Goal: Task Accomplishment & Management: Manage account settings

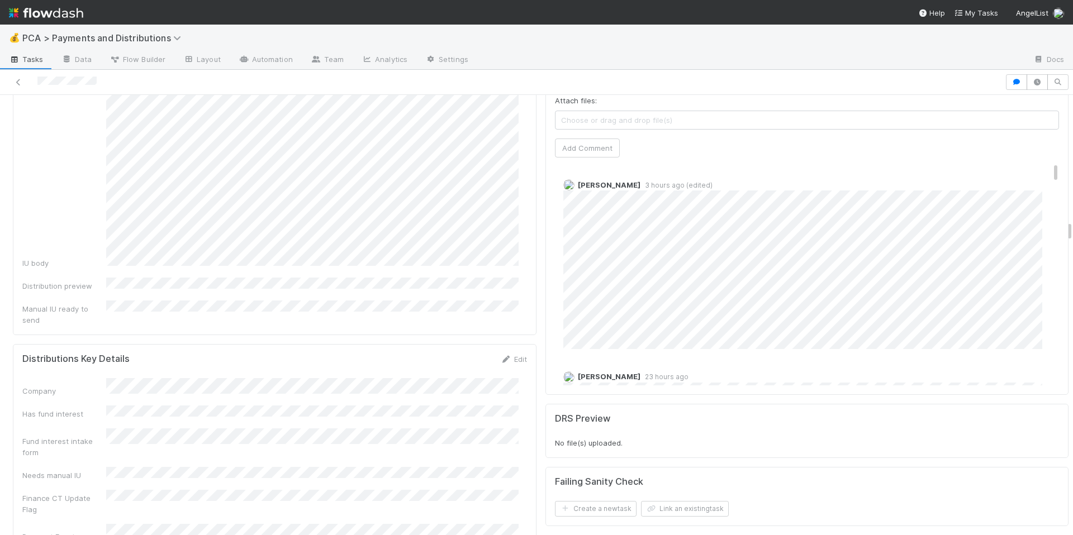
scroll to position [2592, 0]
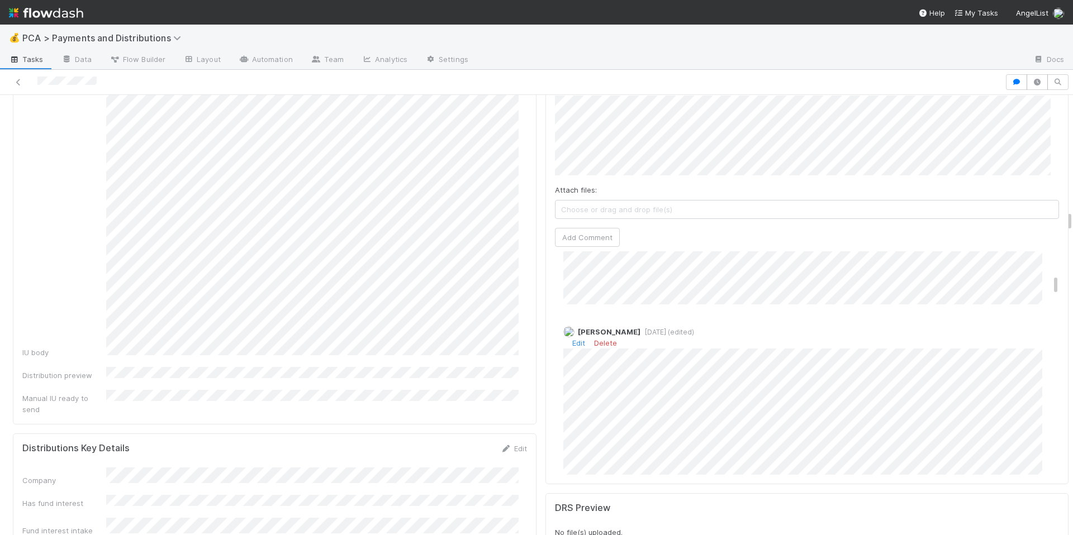
scroll to position [581, 0]
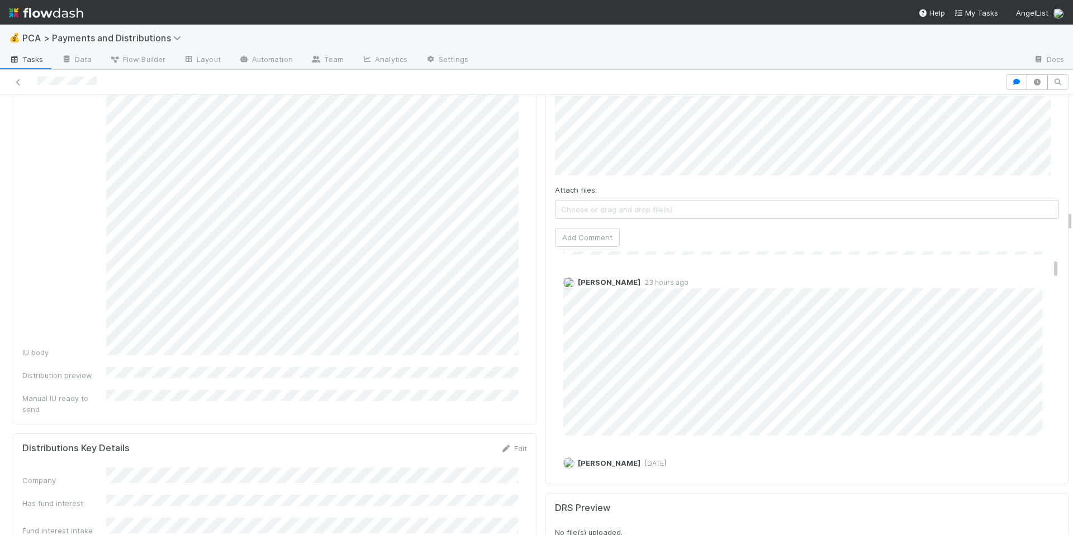
scroll to position [0, 0]
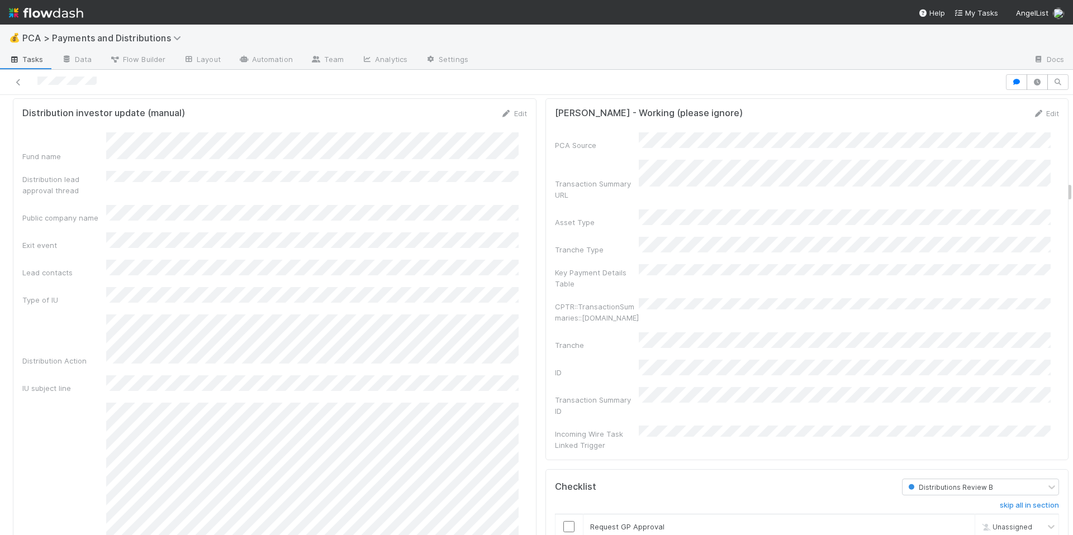
scroll to position [1925, 0]
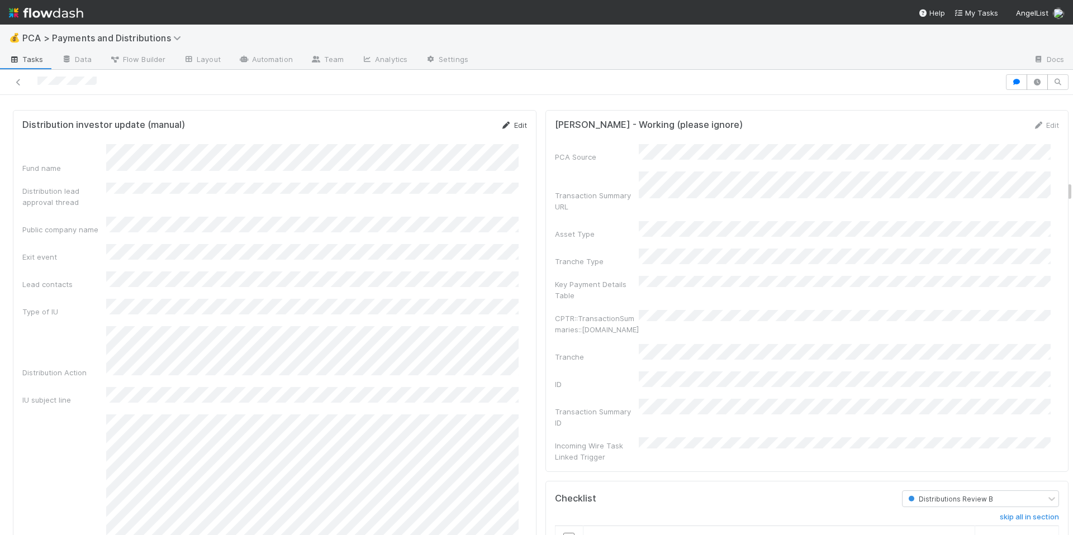
click at [501, 129] on icon at bounding box center [506, 125] width 11 height 7
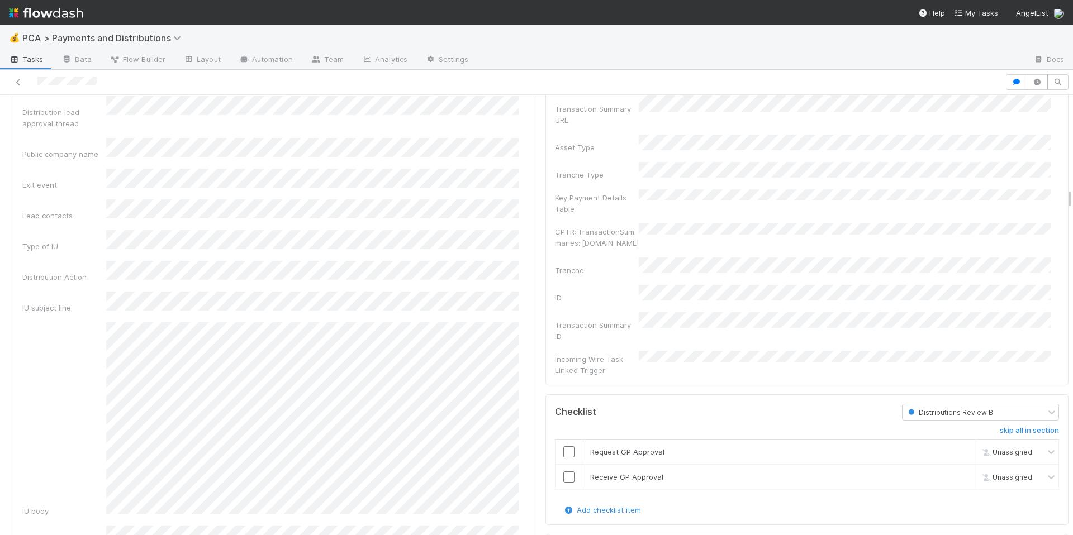
scroll to position [1916, 0]
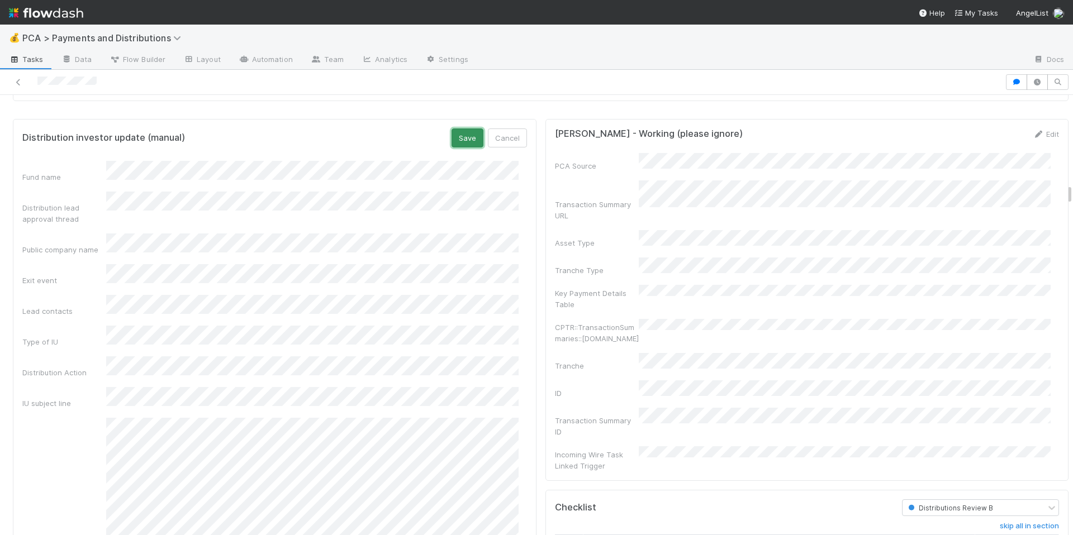
click at [464, 148] on button "Save" at bounding box center [467, 138] width 32 height 19
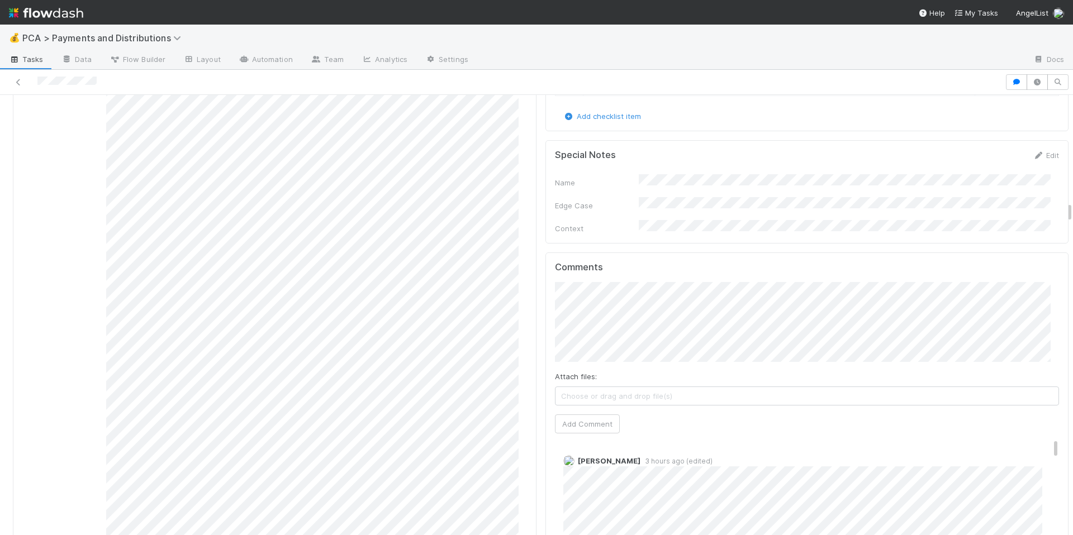
scroll to position [2403, 0]
click at [598, 428] on button "Add Comment" at bounding box center [587, 437] width 65 height 19
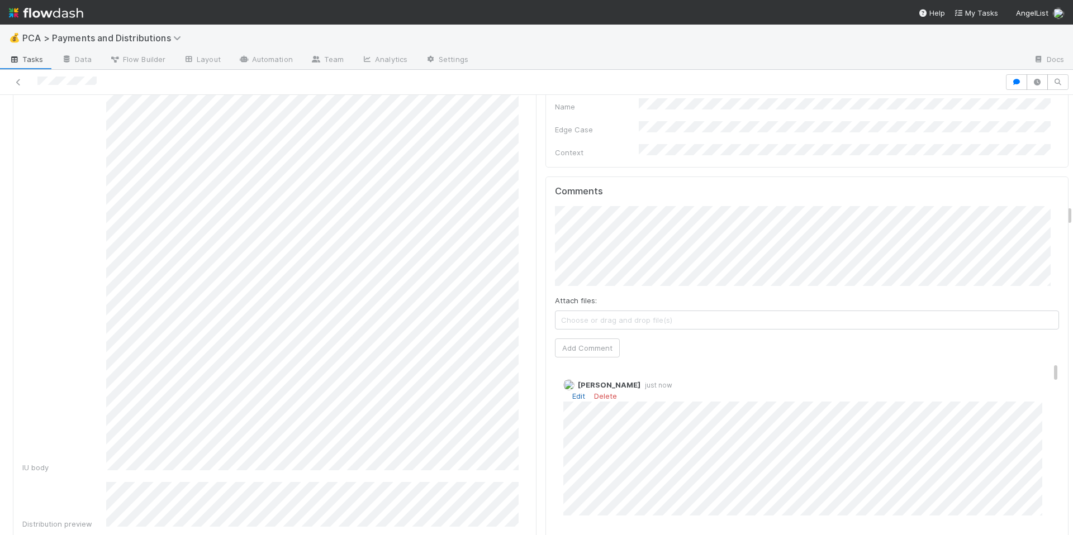
click at [573, 392] on link "Edit" at bounding box center [578, 396] width 13 height 9
click at [0, 0] on div "💰 PCA > Payments and Distributions Tasks Data Flow Builder Layout Automation Te…" at bounding box center [536, 267] width 1073 height 535
click at [572, 373] on link "Edit" at bounding box center [578, 377] width 13 height 9
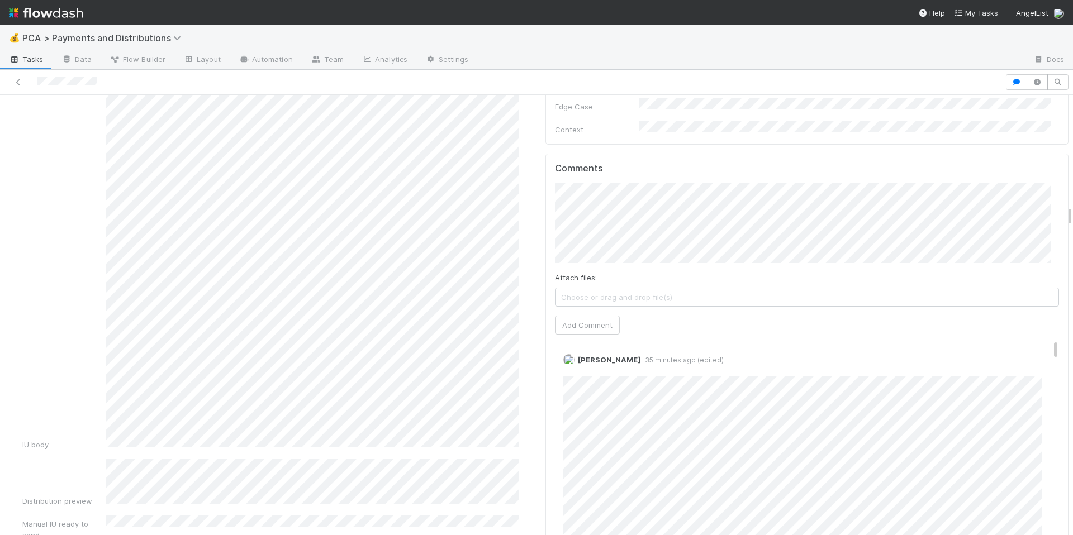
scroll to position [2600, 0]
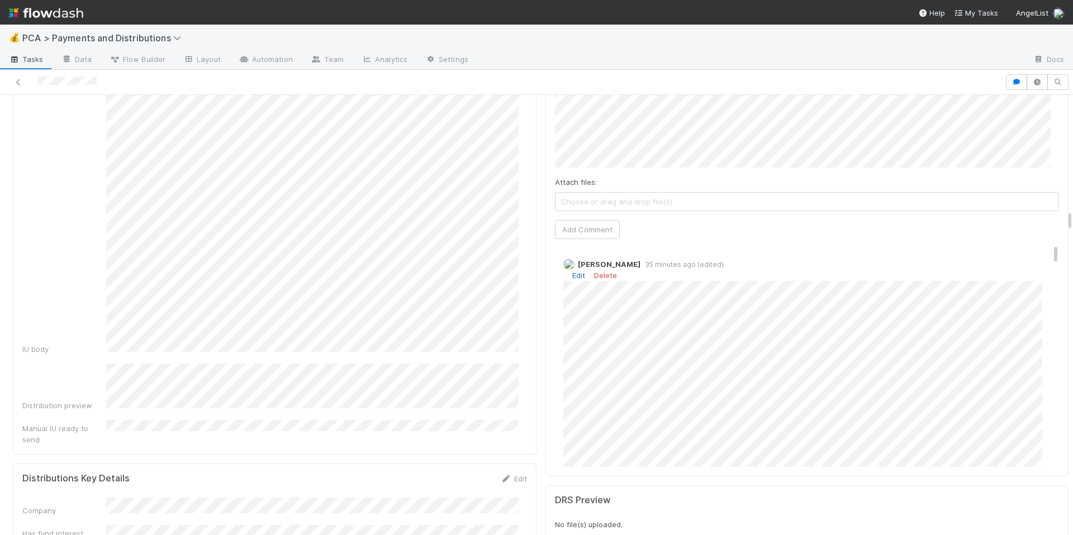
click at [572, 271] on link "Edit" at bounding box center [578, 275] width 13 height 9
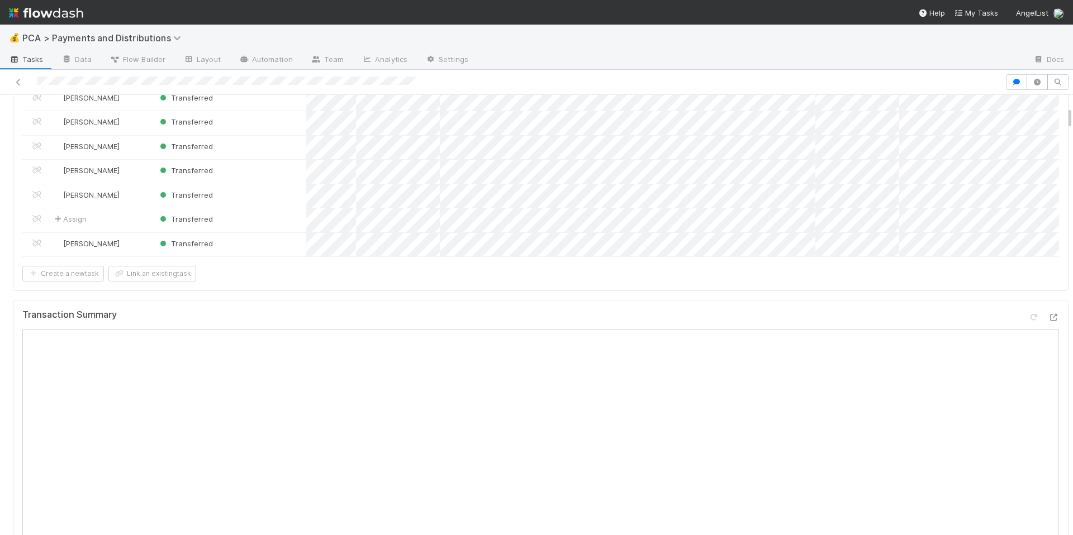
scroll to position [288, 0]
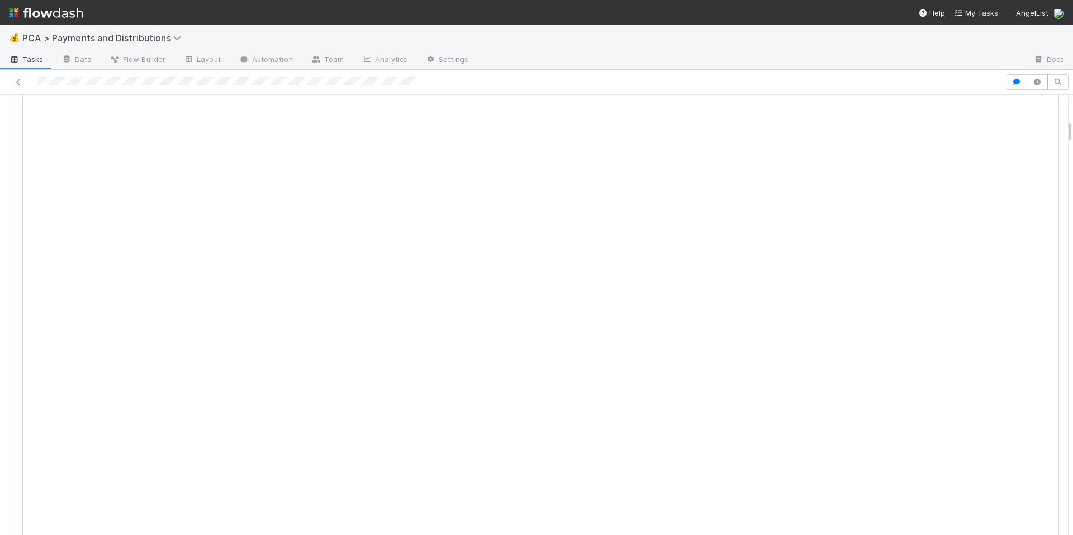
scroll to position [262, 0]
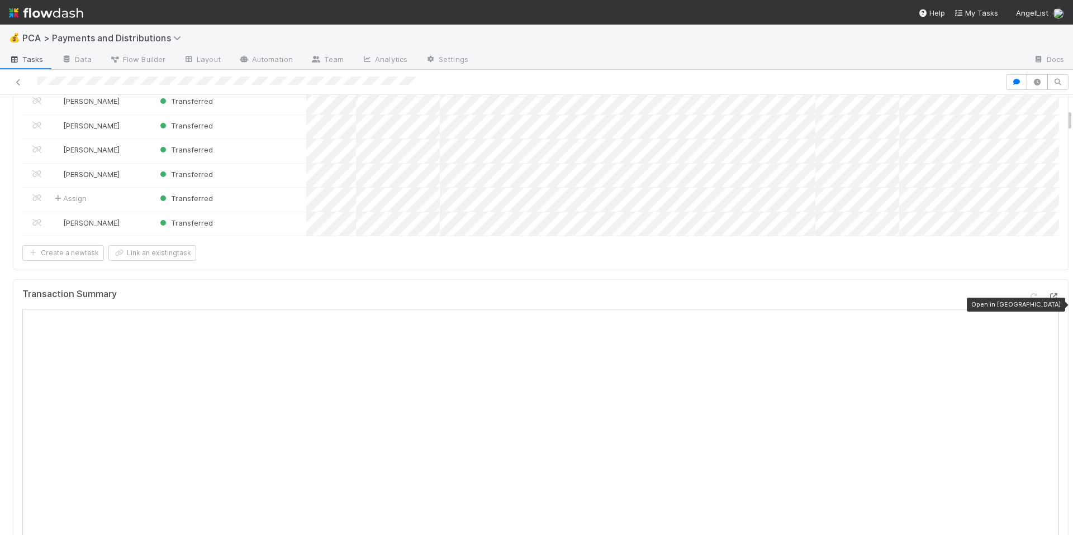
click at [1048, 301] on icon at bounding box center [1053, 296] width 11 height 7
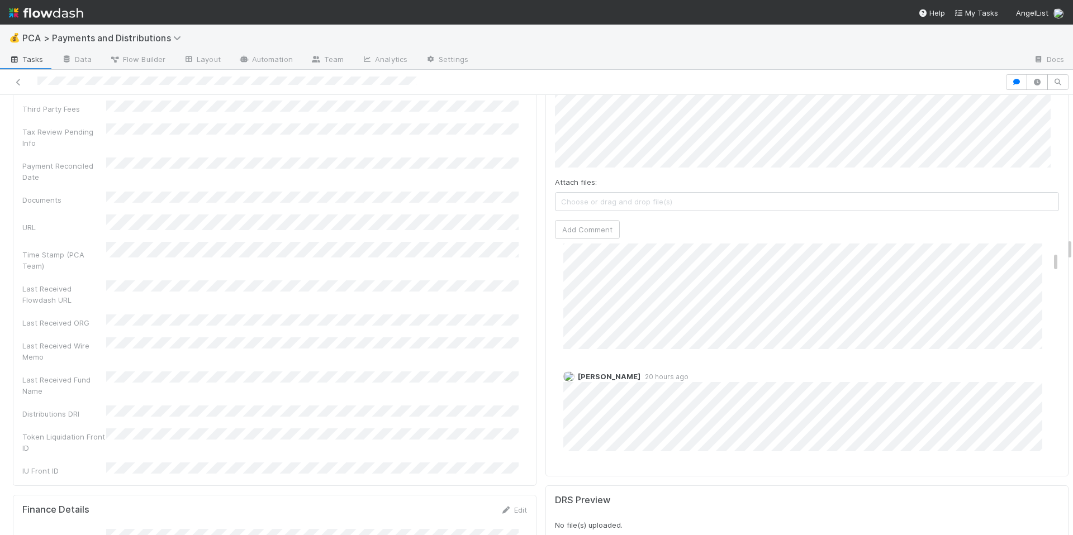
scroll to position [2459, 0]
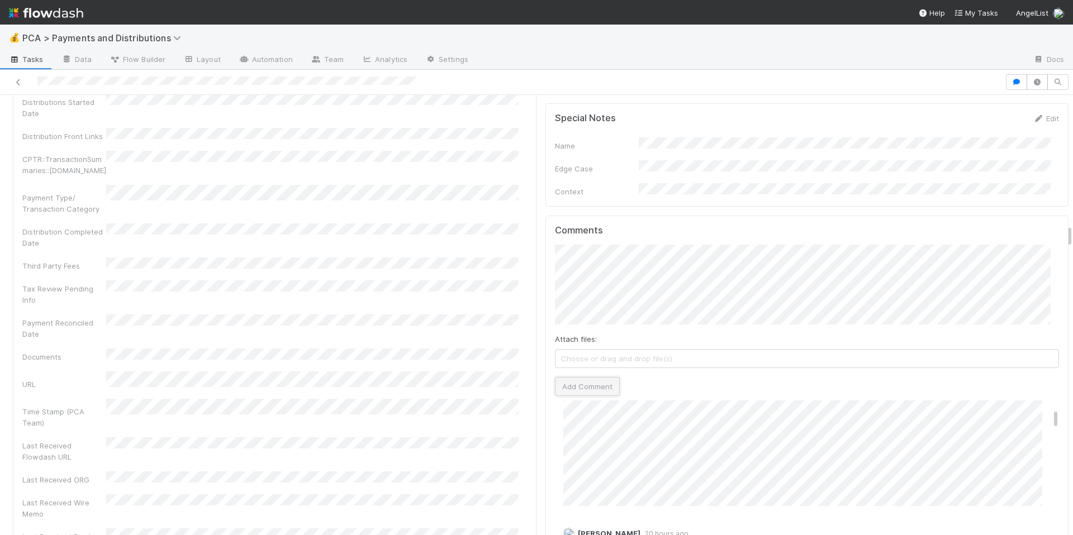
click at [562, 377] on button "Add Comment" at bounding box center [587, 386] width 65 height 19
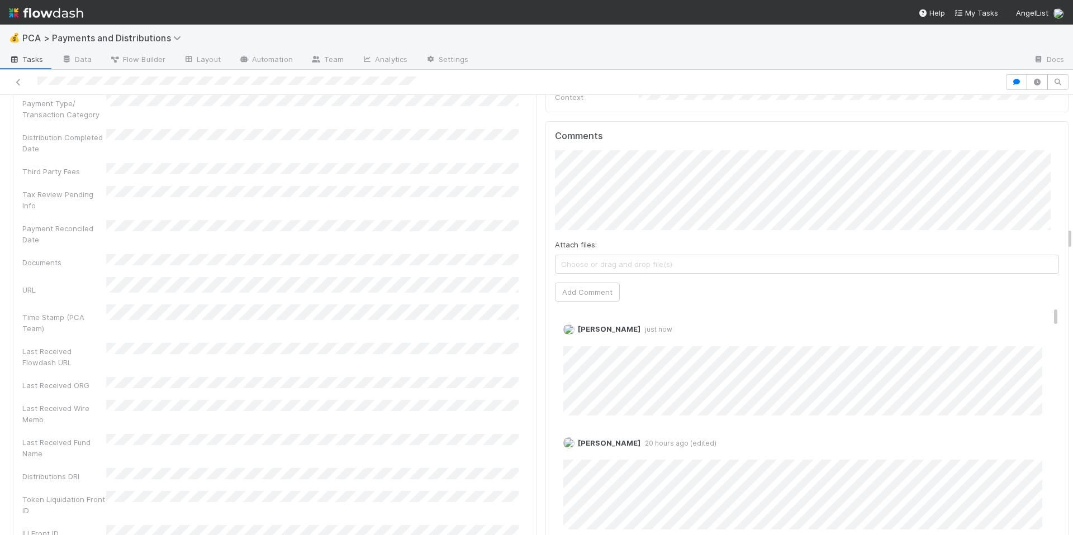
scroll to position [2555, 0]
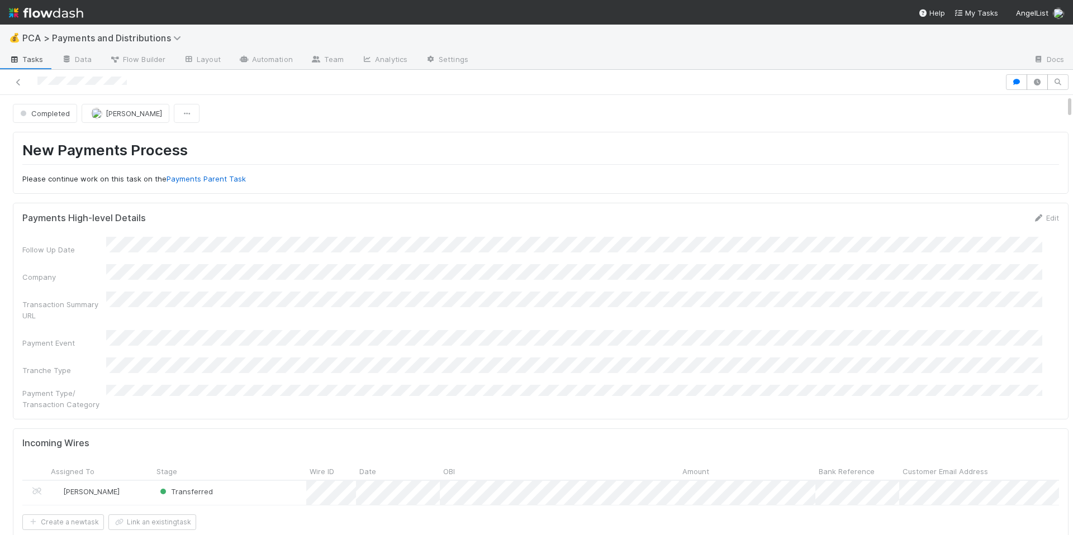
click at [717, 212] on div "Payments High-level Details Edit" at bounding box center [540, 217] width 1037 height 11
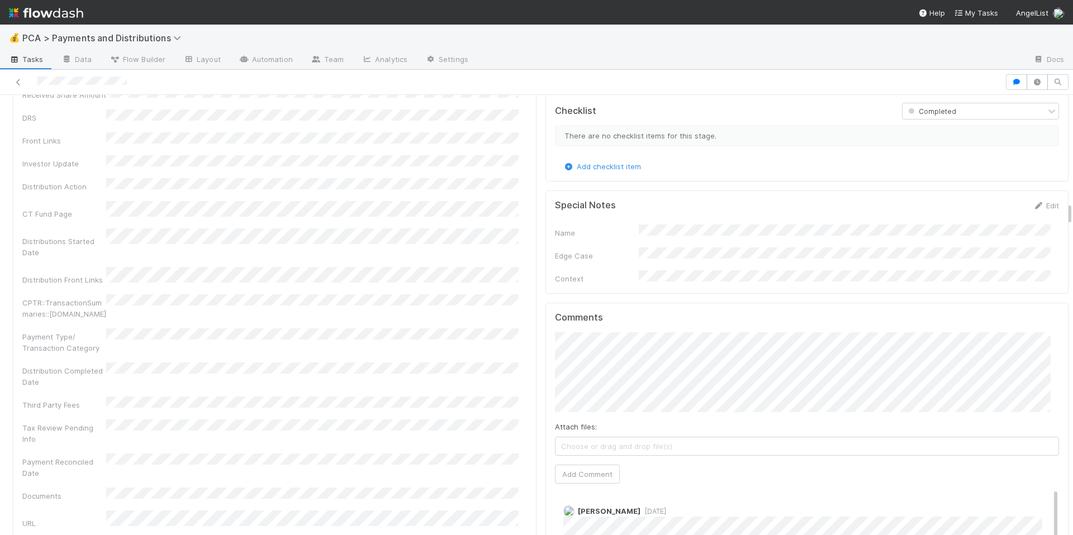
scroll to position [2024, 0]
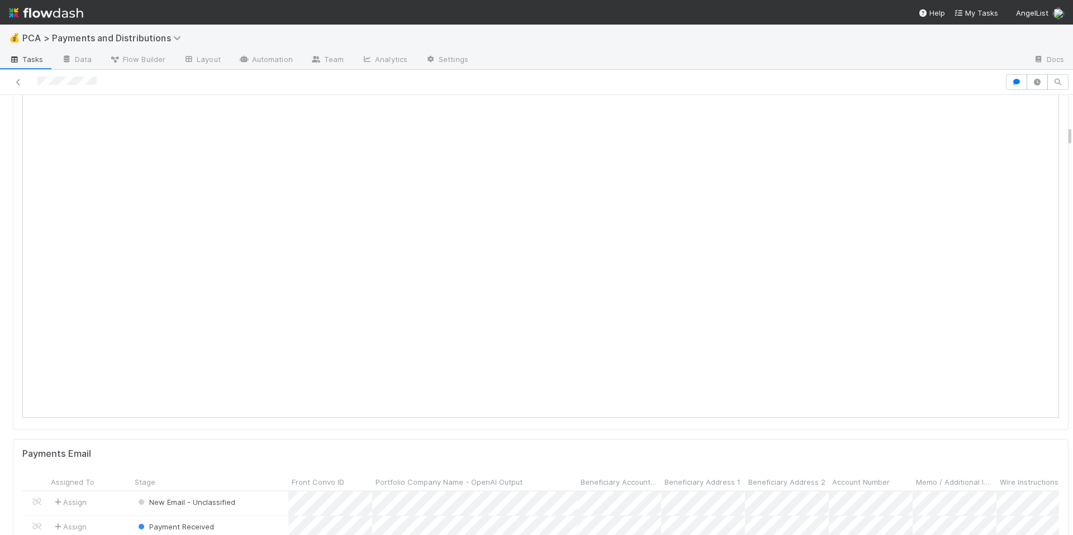
scroll to position [302, 0]
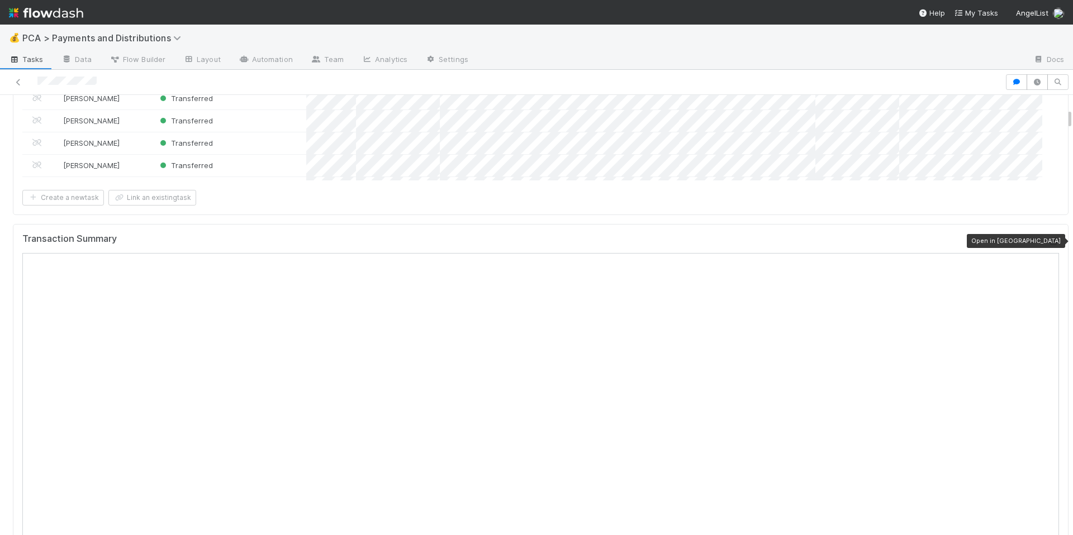
click at [1048, 236] on div at bounding box center [1053, 241] width 11 height 11
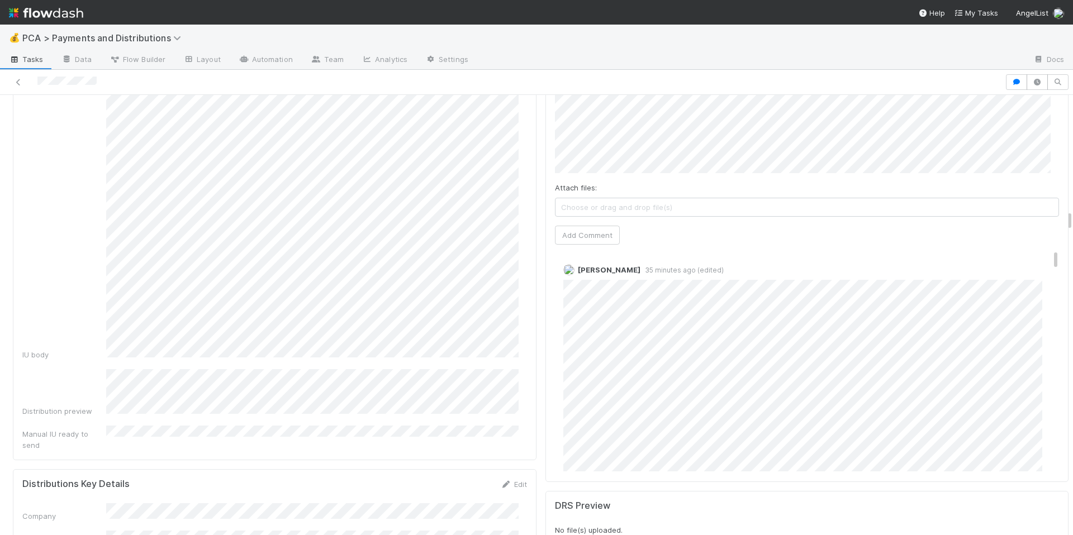
scroll to position [2647, 0]
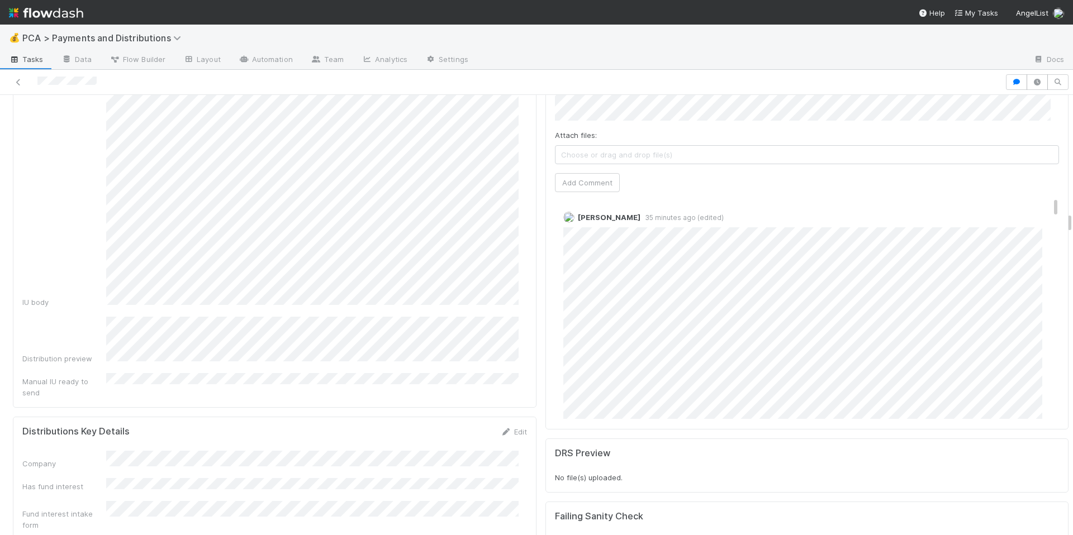
click at [545, 374] on div "Comments Attach files: Choose or drag and drop file(s) Add Comment Allison Donl…" at bounding box center [807, 220] width 524 height 419
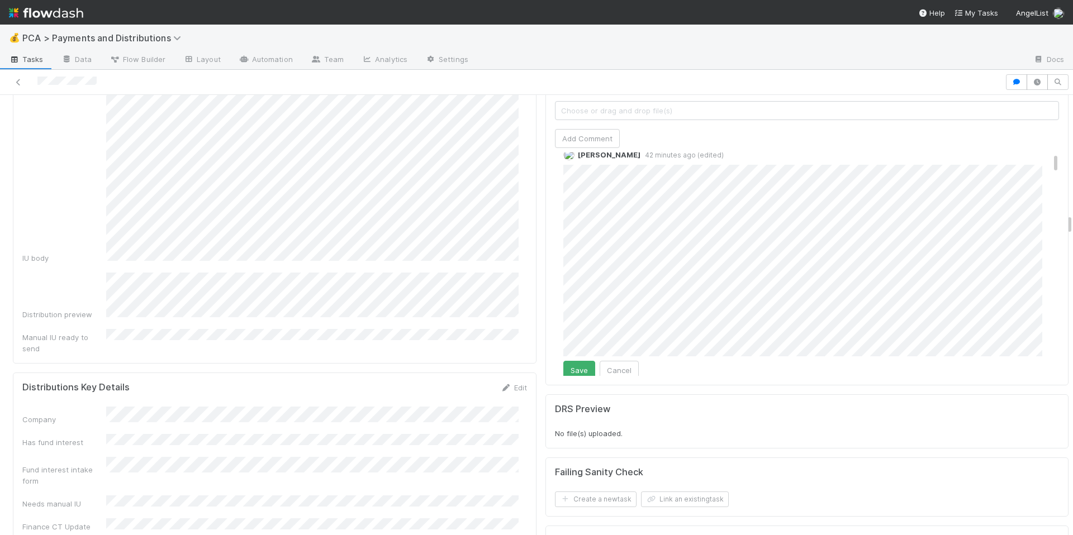
scroll to position [93, 0]
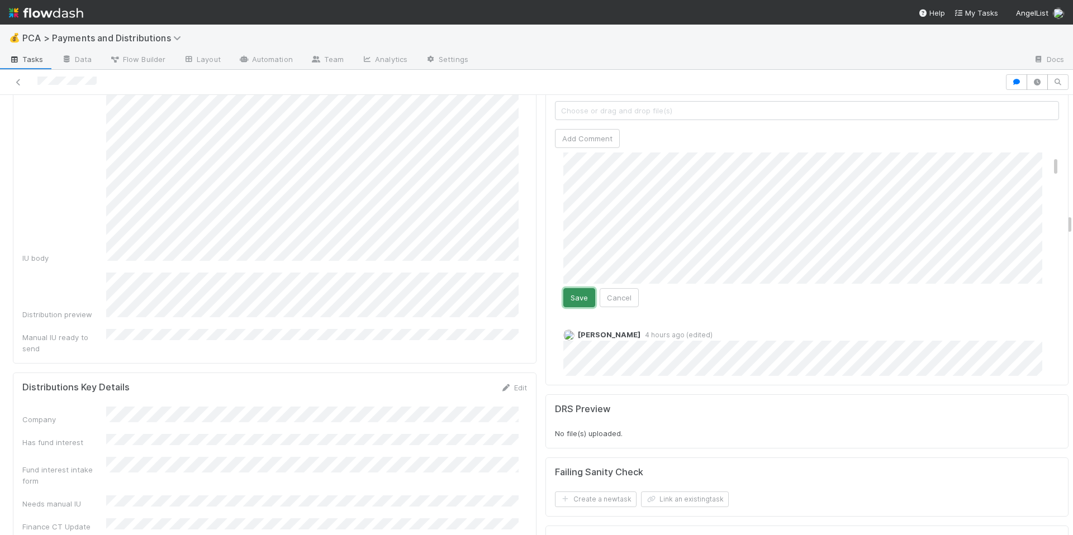
click at [563, 288] on button "Save" at bounding box center [579, 297] width 32 height 19
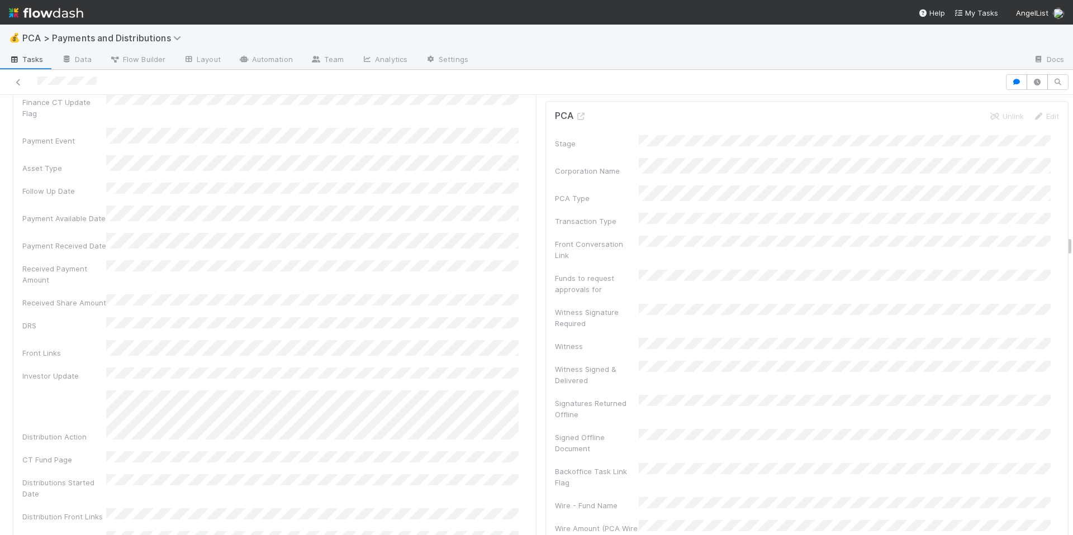
scroll to position [3016, 0]
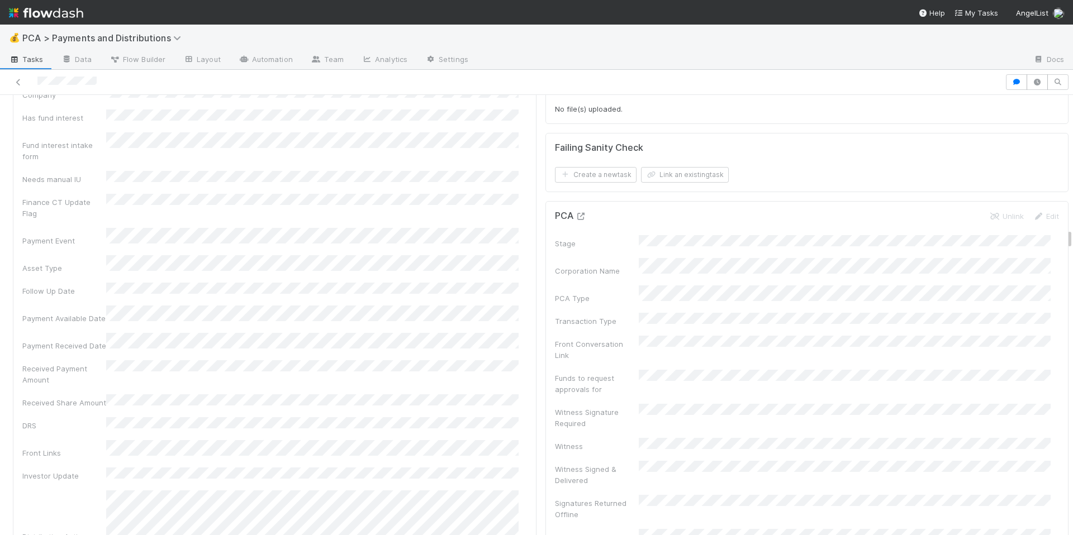
click at [576, 213] on icon at bounding box center [581, 216] width 11 height 7
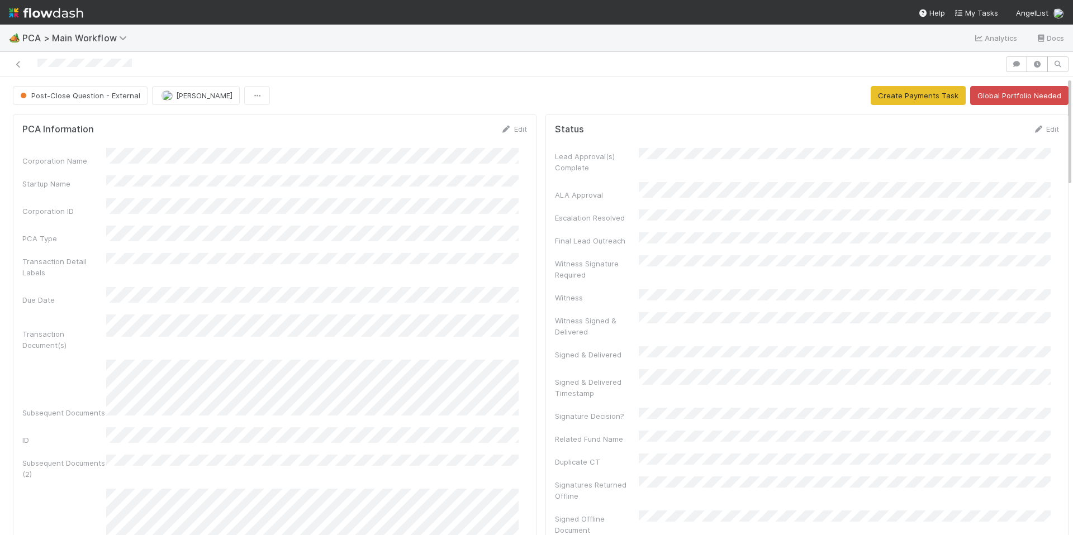
click at [443, 172] on div "Corporation Name Startup Name Corporation ID PCA Type Transaction Detail Labels…" at bounding box center [274, 510] width 505 height 725
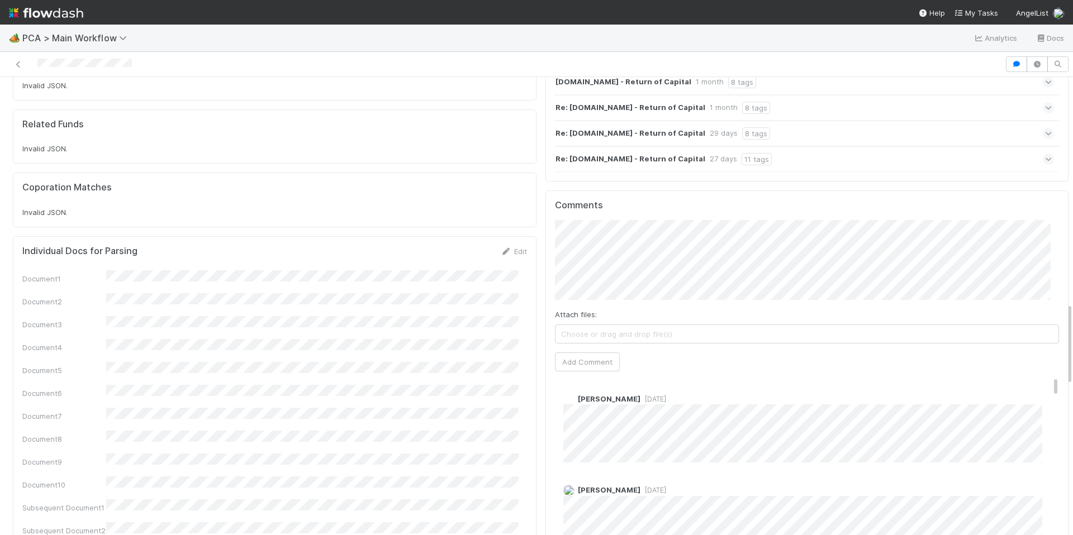
scroll to position [1252, 0]
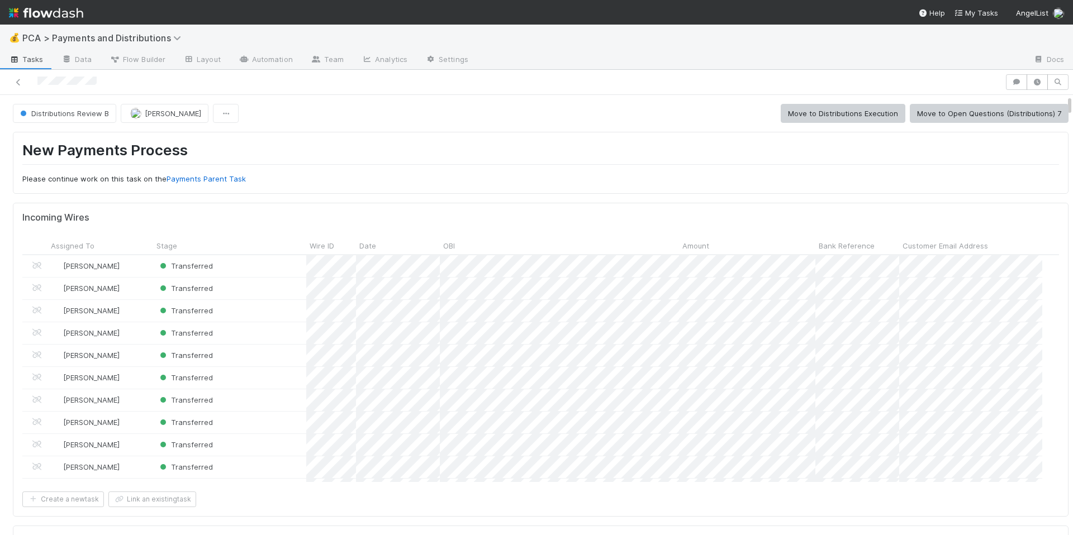
scroll to position [218, 1011]
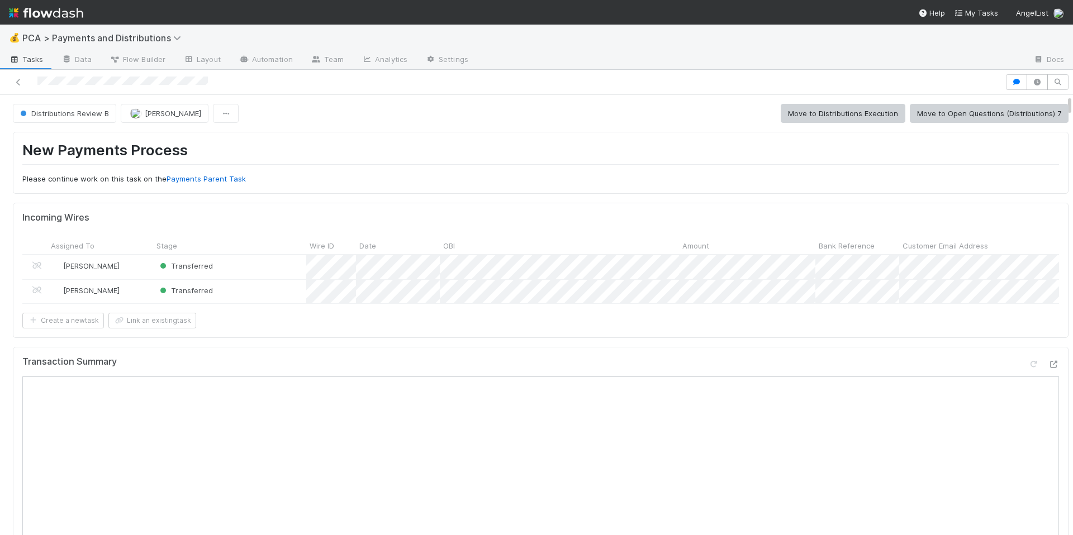
click at [619, 329] on div "Create a new task Link an existing task" at bounding box center [540, 321] width 1037 height 16
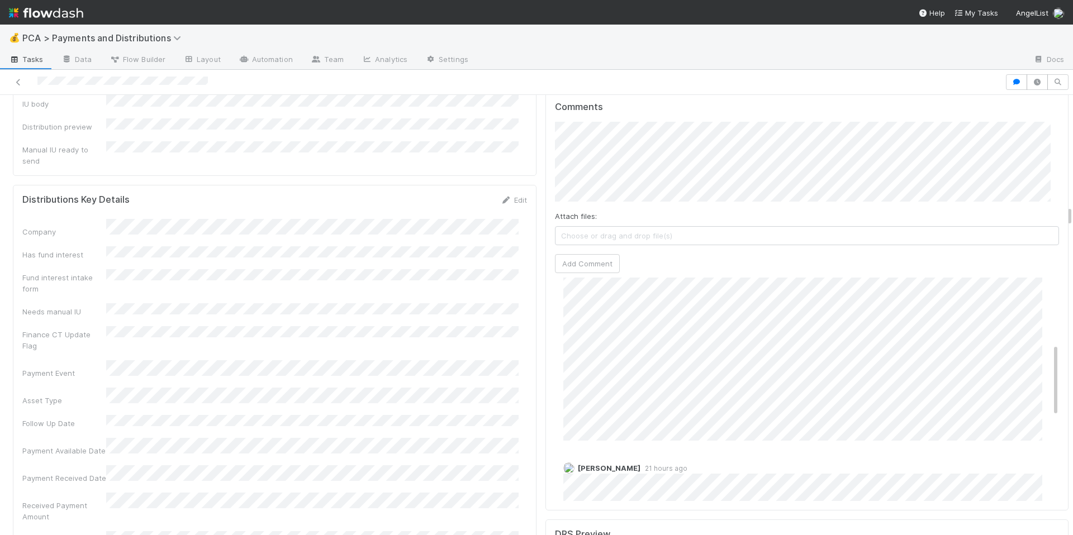
scroll to position [2266, 0]
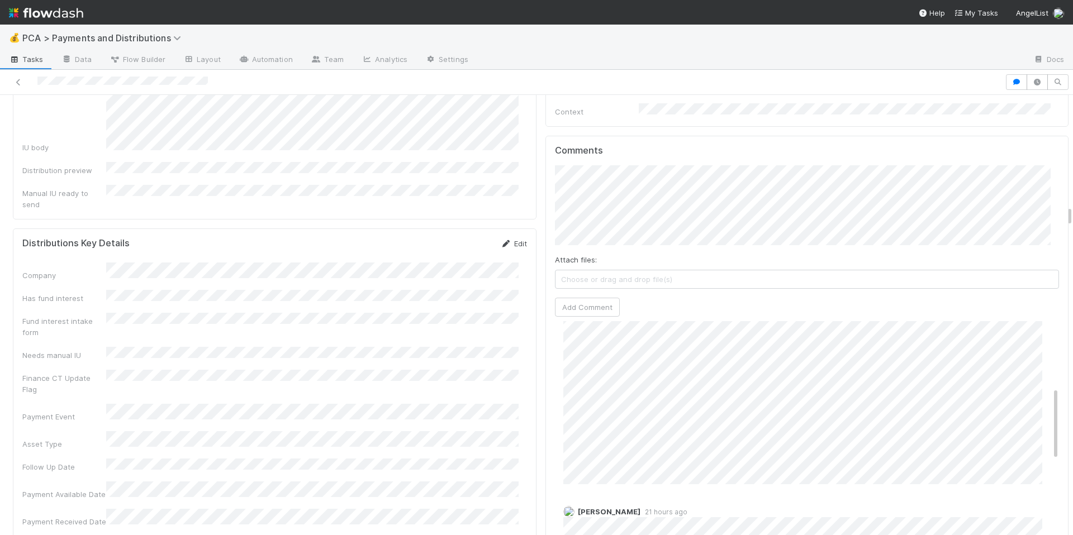
click at [514, 239] on link "Edit" at bounding box center [514, 243] width 26 height 9
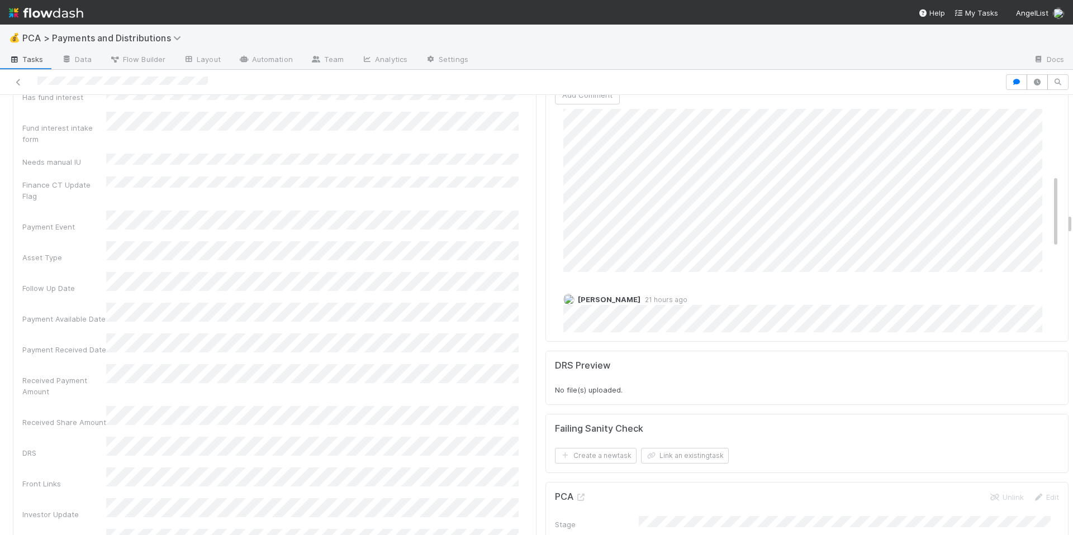
scroll to position [2257, 0]
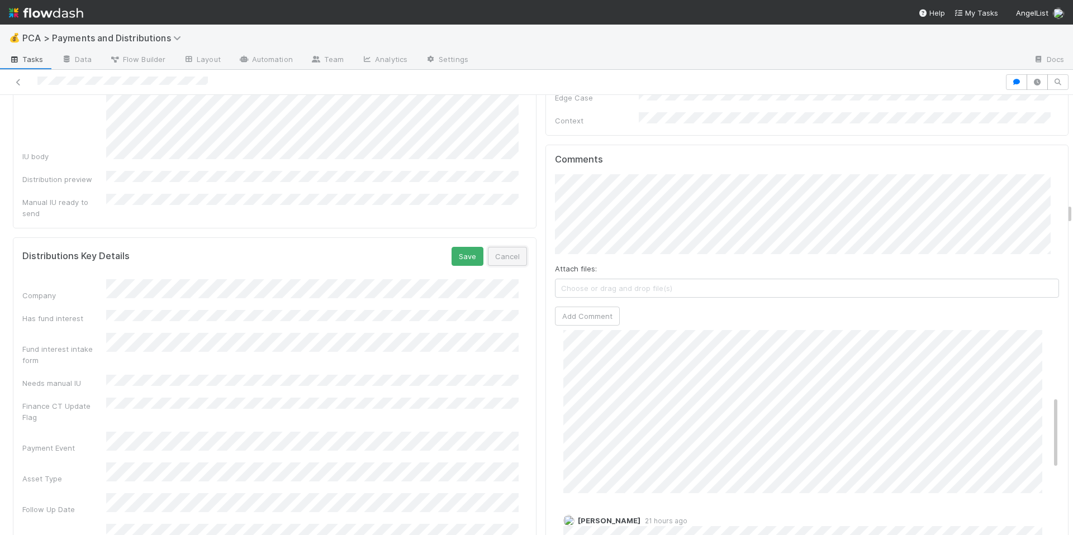
click at [511, 247] on button "Cancel" at bounding box center [507, 256] width 39 height 19
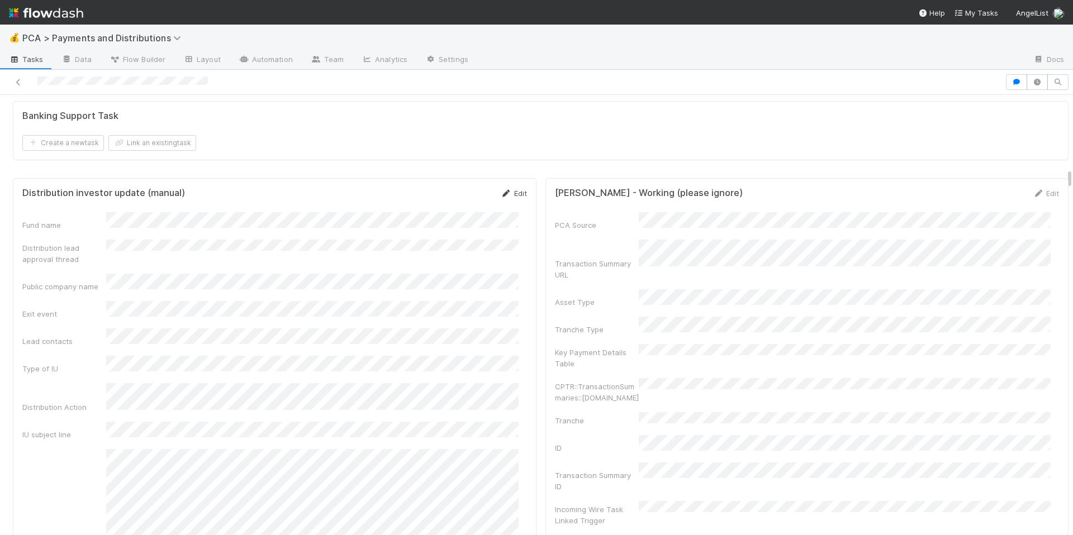
scroll to position [1501, 0]
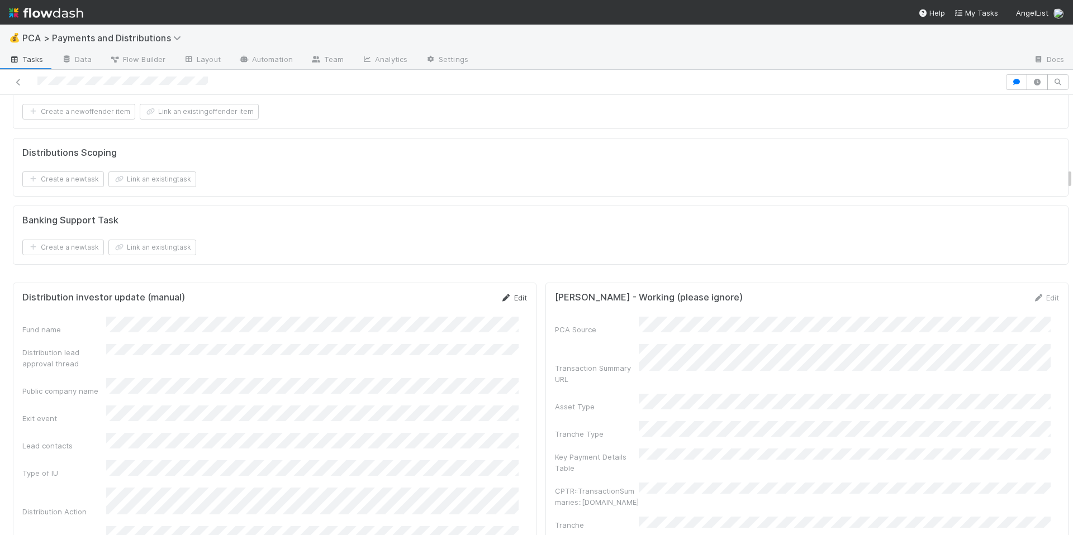
click at [506, 302] on link "Edit" at bounding box center [514, 297] width 26 height 9
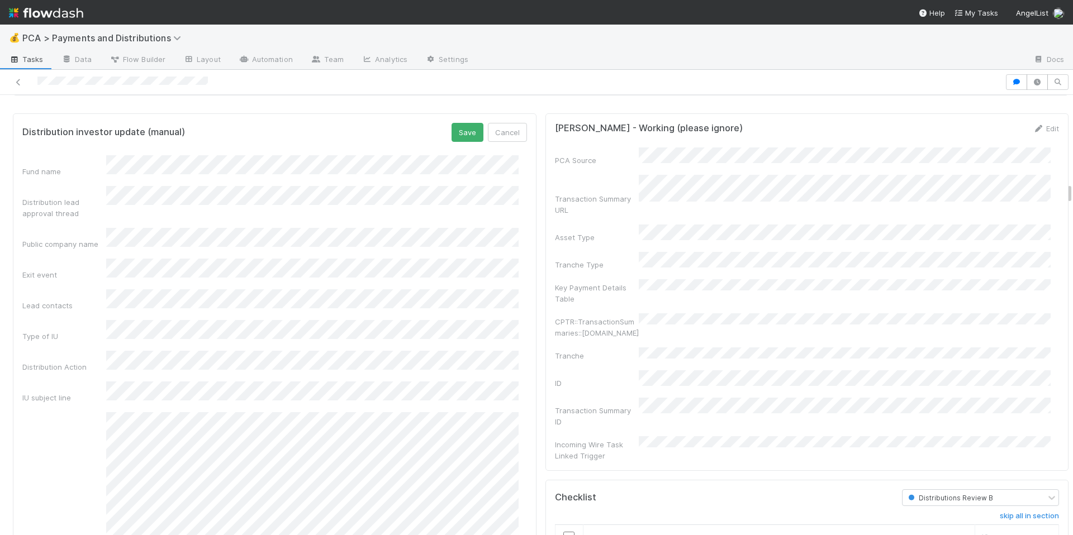
scroll to position [1669, 0]
click at [462, 143] on button "Save" at bounding box center [467, 133] width 32 height 19
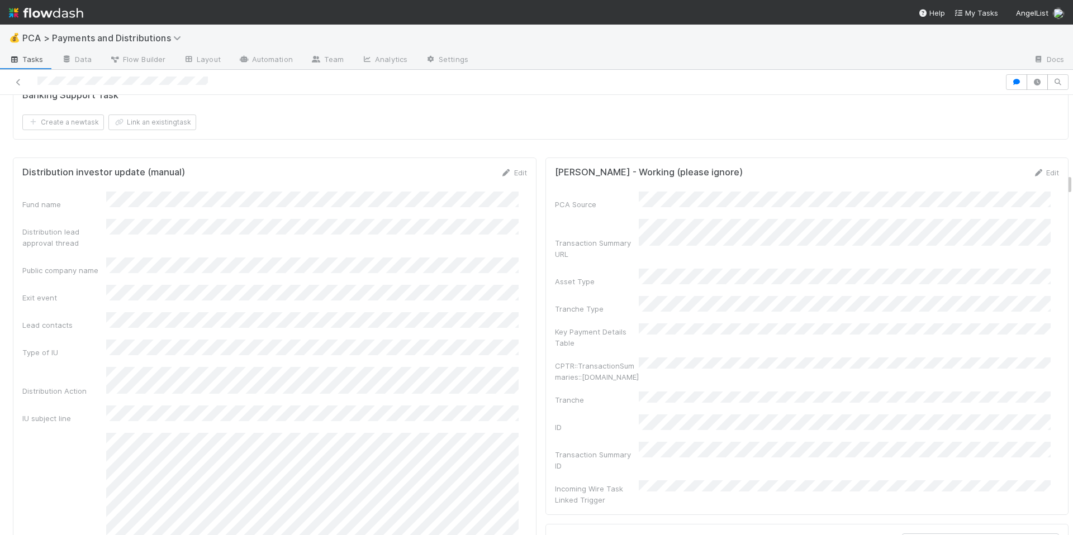
scroll to position [1519, 0]
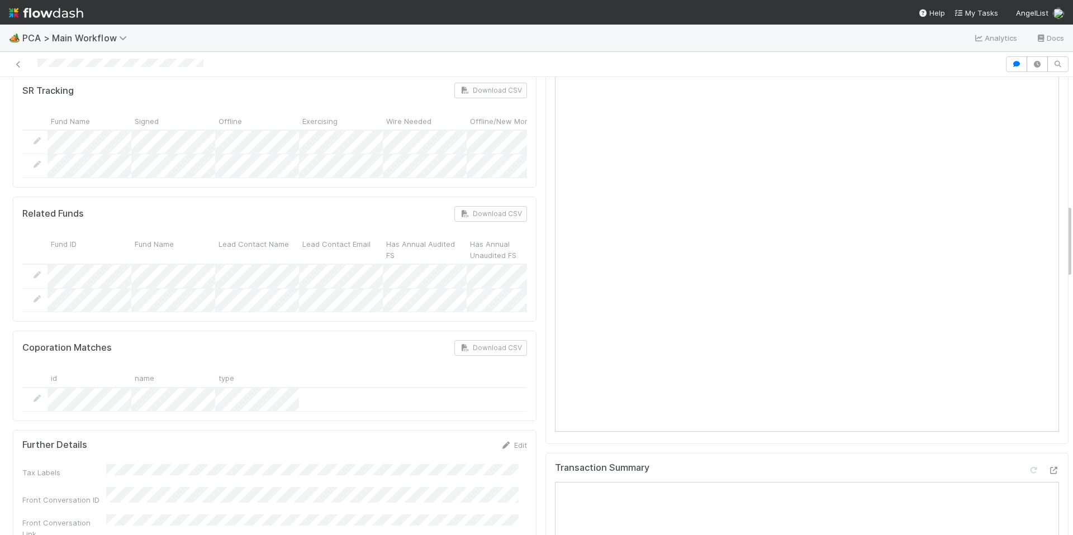
scroll to position [859, 0]
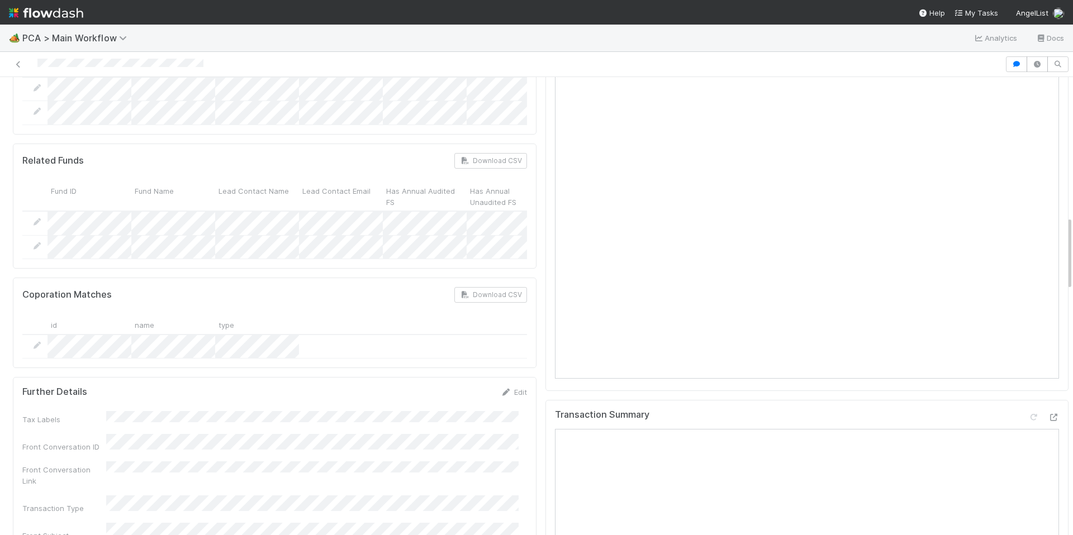
click at [1048, 414] on icon at bounding box center [1053, 417] width 11 height 7
click at [40, 15] on img at bounding box center [46, 12] width 74 height 19
click at [351, 335] on div at bounding box center [274, 347] width 505 height 24
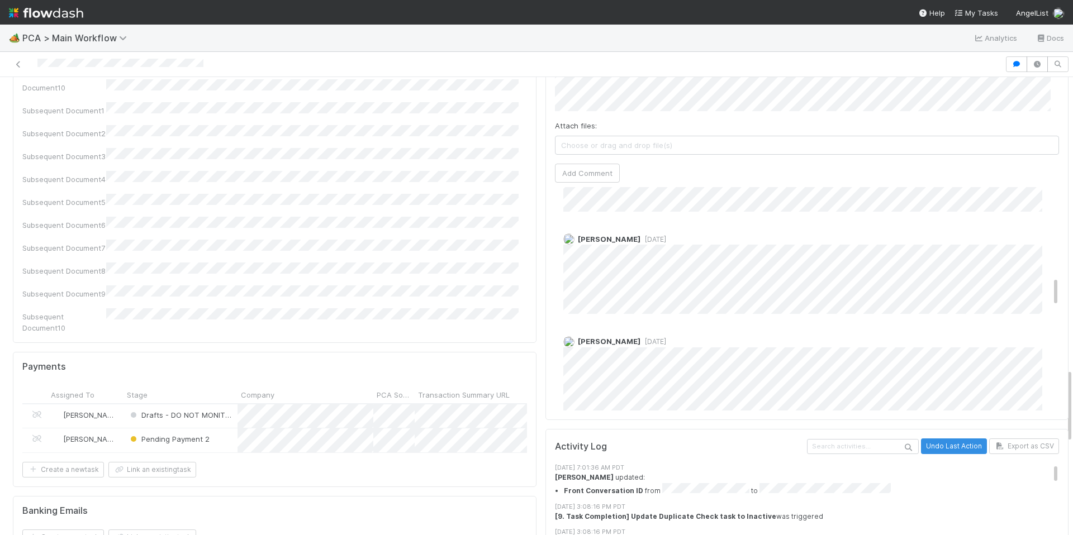
scroll to position [698, 0]
click at [693, 253] on div "Marvey Fuentes 3 weeks ago Josh Tarr 3 weeks ago Marvey Fuentes 3 weeks ago (ed…" at bounding box center [811, 324] width 513 height 1670
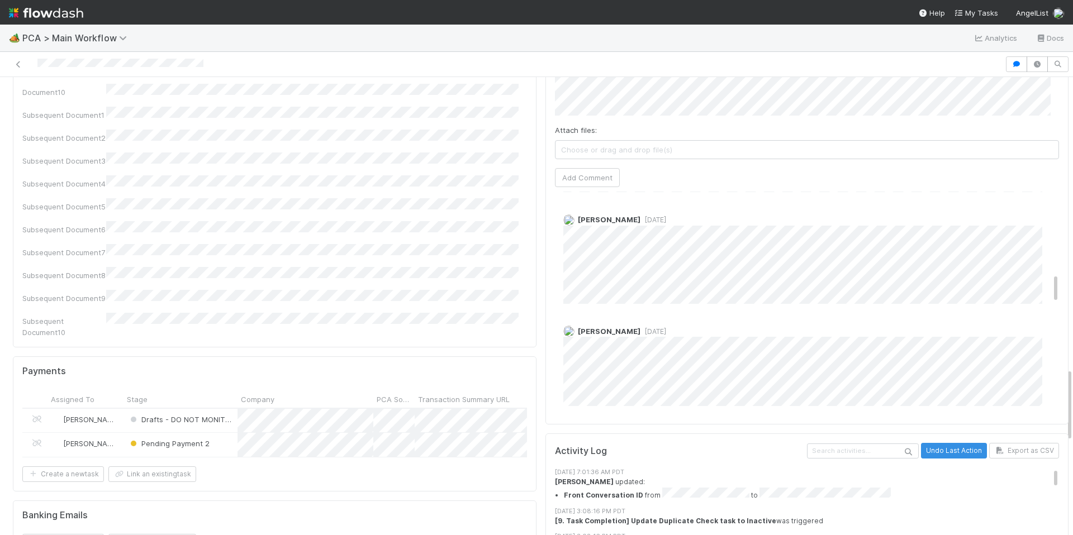
scroll to position [601, 0]
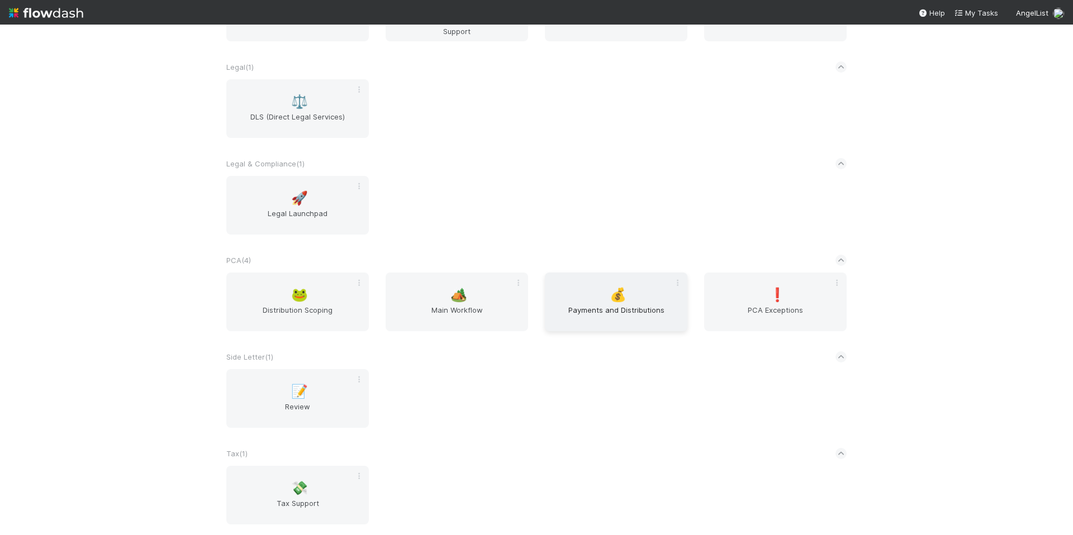
scroll to position [1260, 0]
click at [598, 315] on span "Payments and Distributions" at bounding box center [616, 313] width 134 height 22
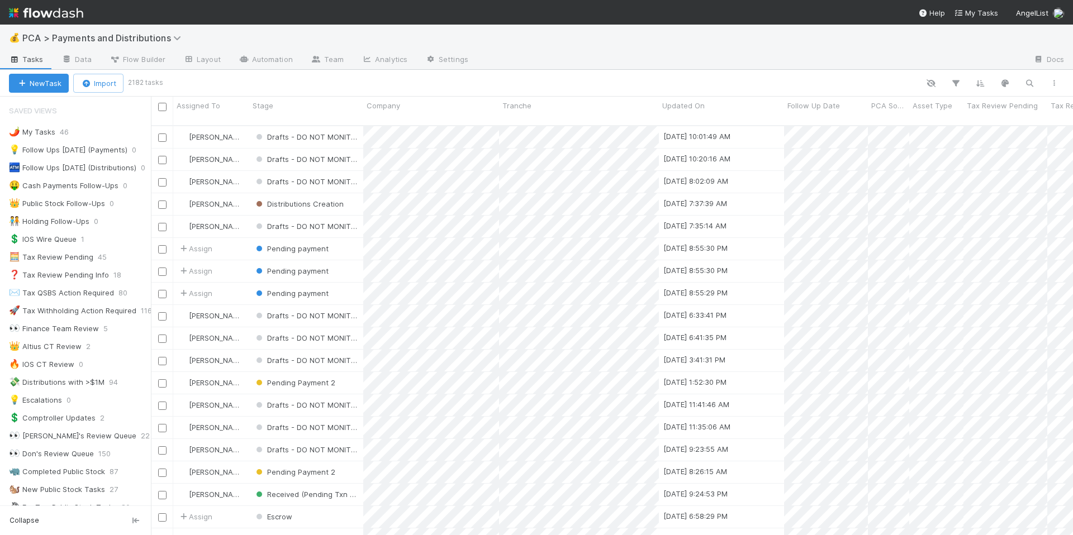
scroll to position [410, 914]
click at [1024, 82] on icon "button" at bounding box center [1029, 83] width 11 height 10
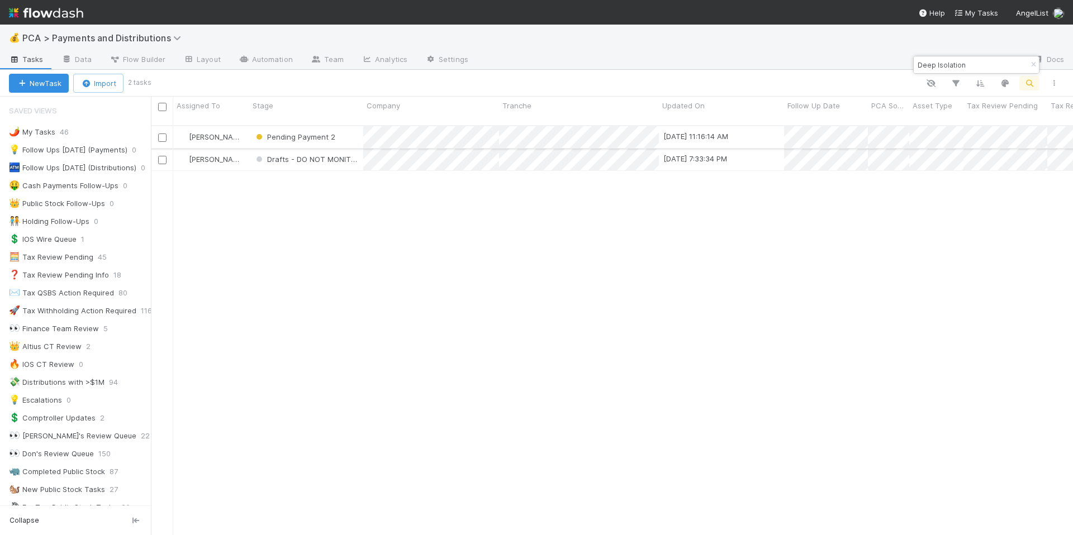
type input "Deep Isolation"
click at [358, 130] on div "Pending Payment 2" at bounding box center [306, 137] width 114 height 22
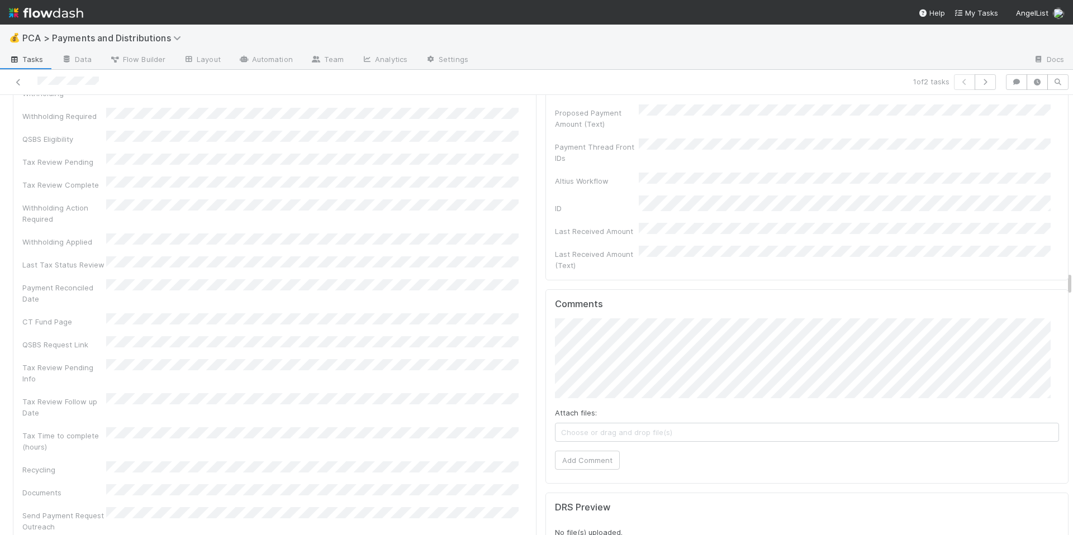
scroll to position [3424, 0]
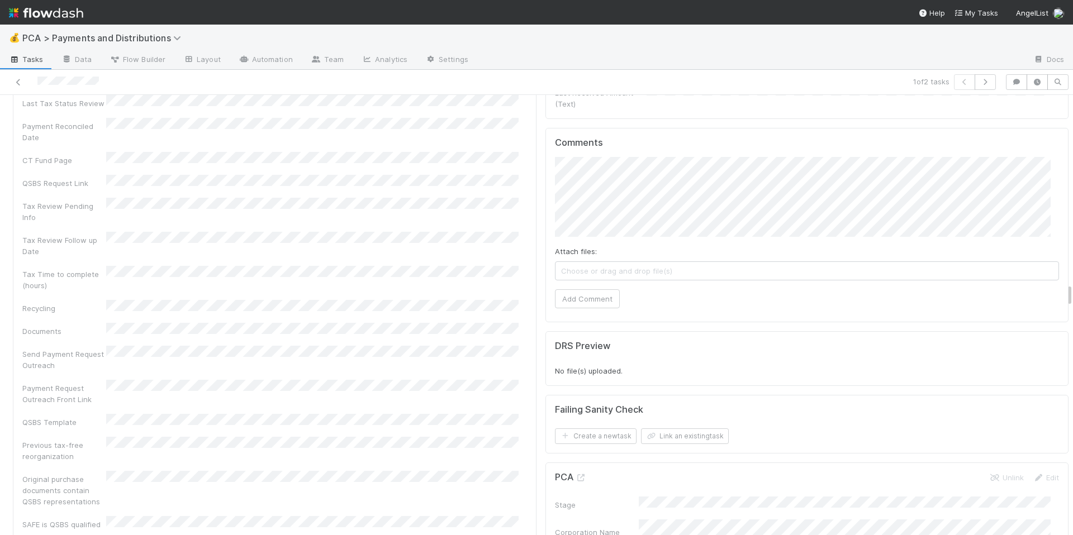
click at [405, 346] on div "Send Payment Request Outreach" at bounding box center [274, 358] width 505 height 25
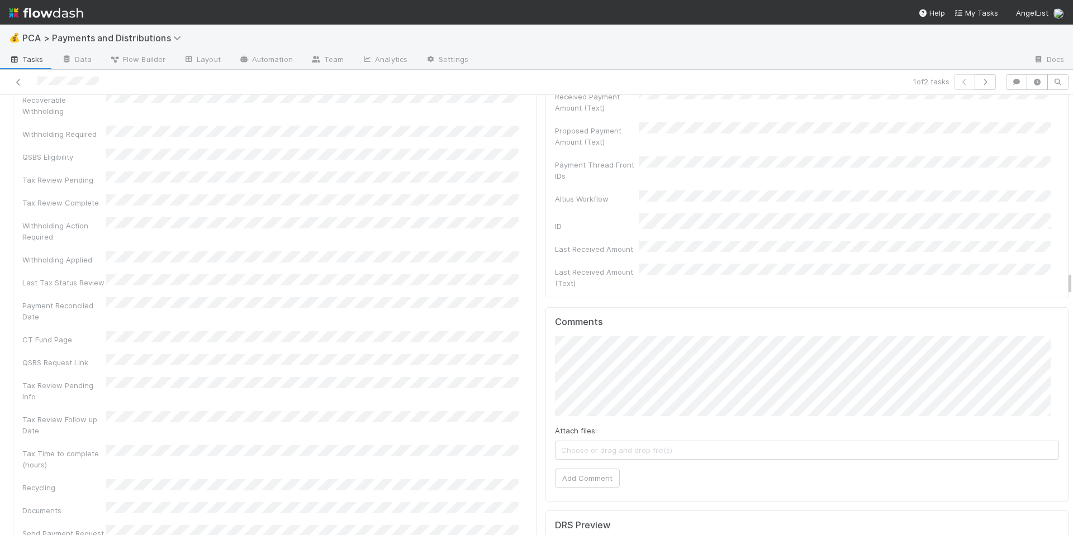
scroll to position [3207, 0]
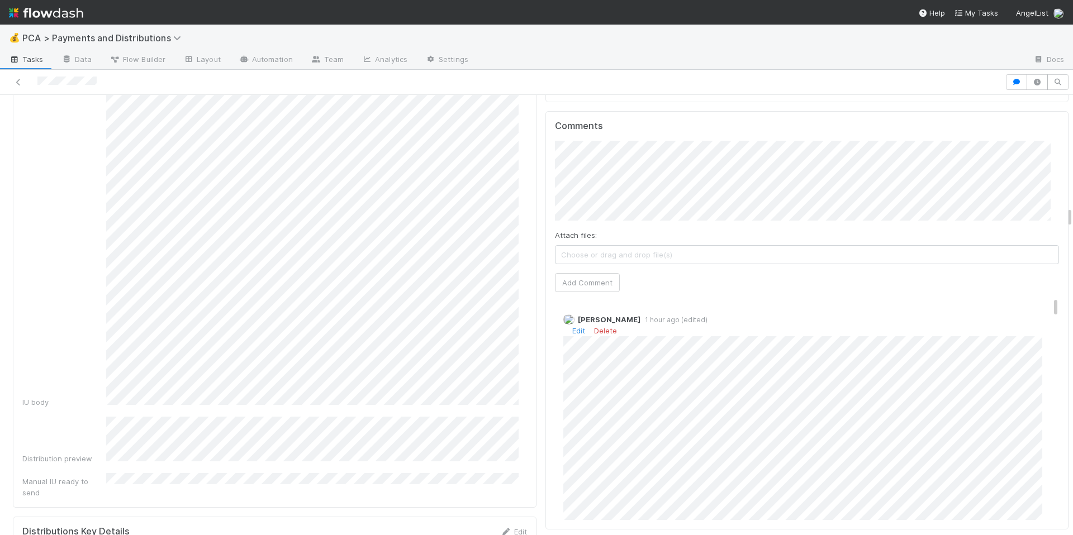
scroll to position [2547, 0]
click at [582, 273] on button "Add Comment" at bounding box center [587, 282] width 65 height 19
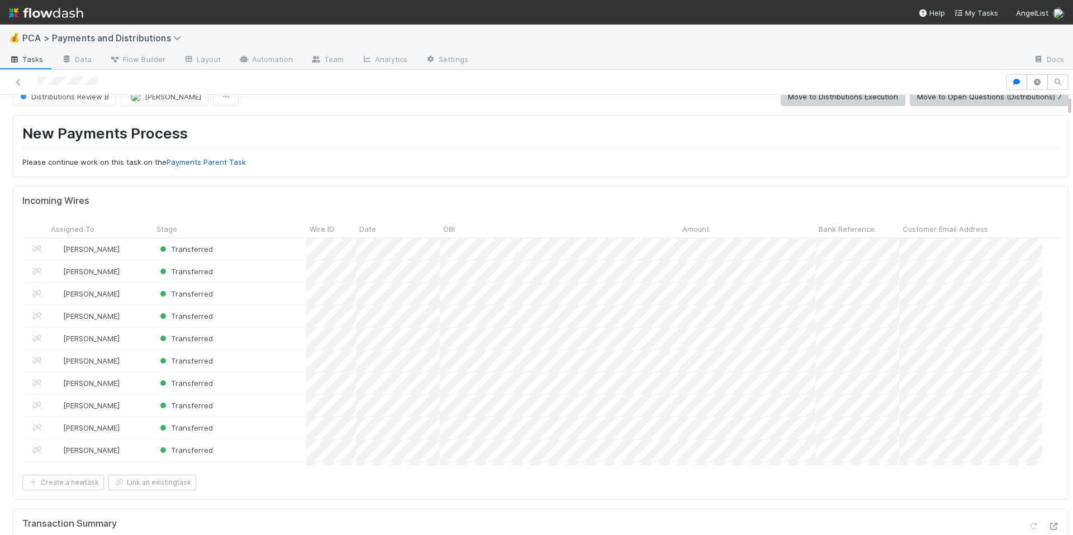
scroll to position [0, 0]
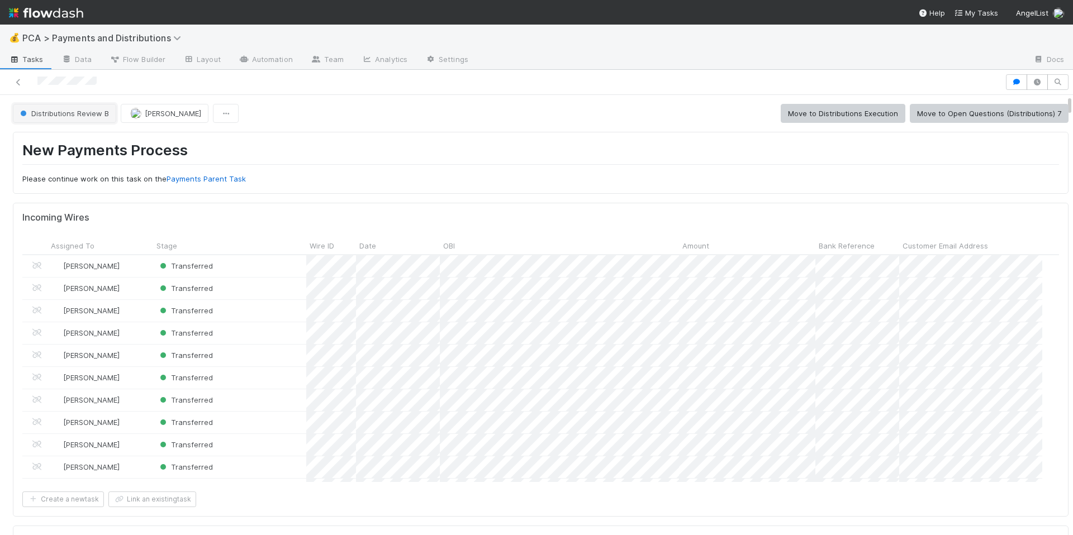
click at [82, 118] on button "Distributions Review B" at bounding box center [64, 113] width 103 height 19
click at [88, 140] on span "Distributions Execution" at bounding box center [62, 141] width 93 height 9
click at [78, 80] on div at bounding box center [502, 82] width 996 height 16
click at [63, 77] on div at bounding box center [66, 83] width 59 height 12
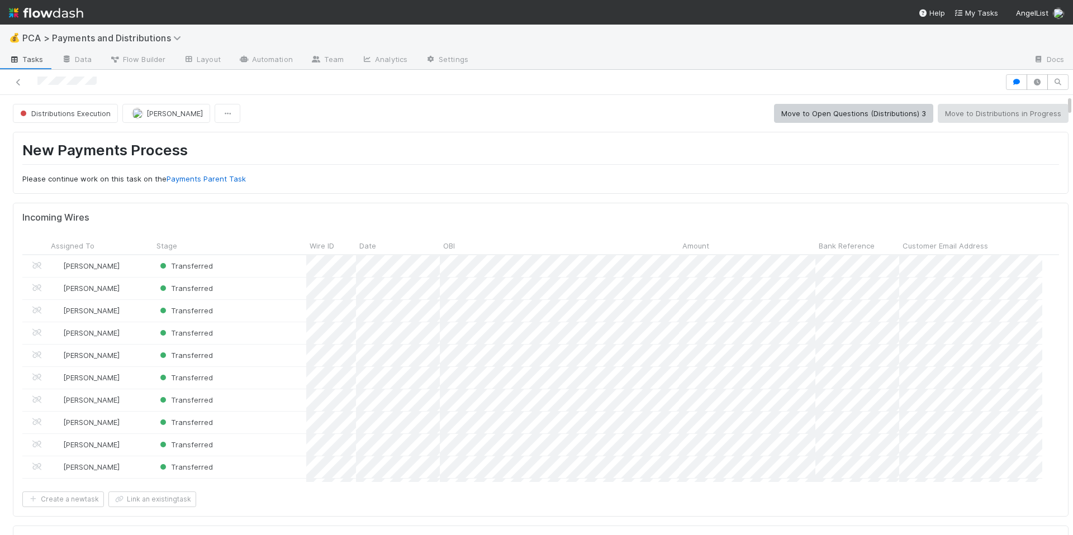
click at [591, 170] on div "New Payments Process Please continue work on this task on the Payments Parent T…" at bounding box center [540, 162] width 1037 height 43
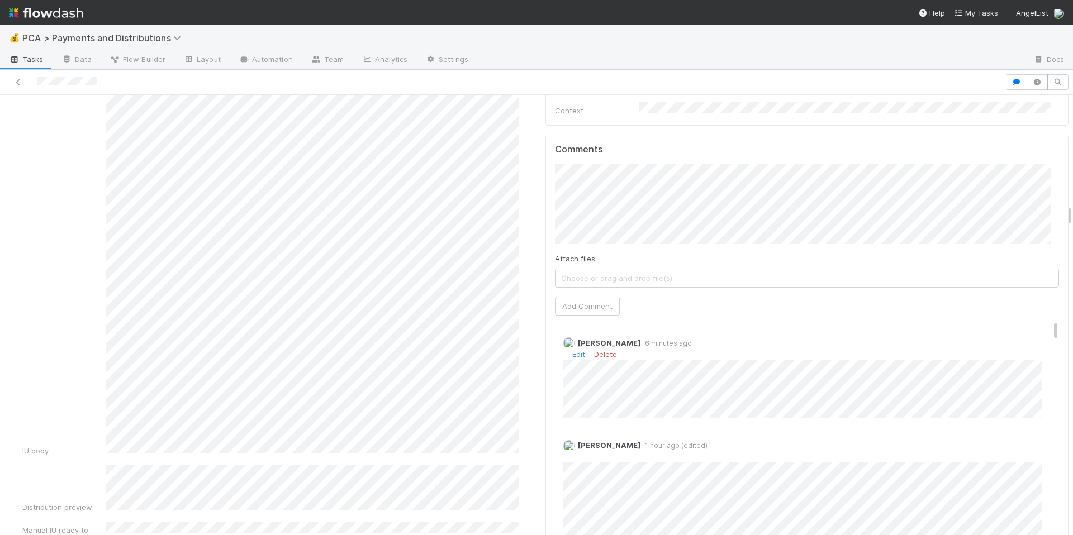
scroll to position [2498, 0]
click at [572, 350] on link "Edit" at bounding box center [578, 354] width 13 height 9
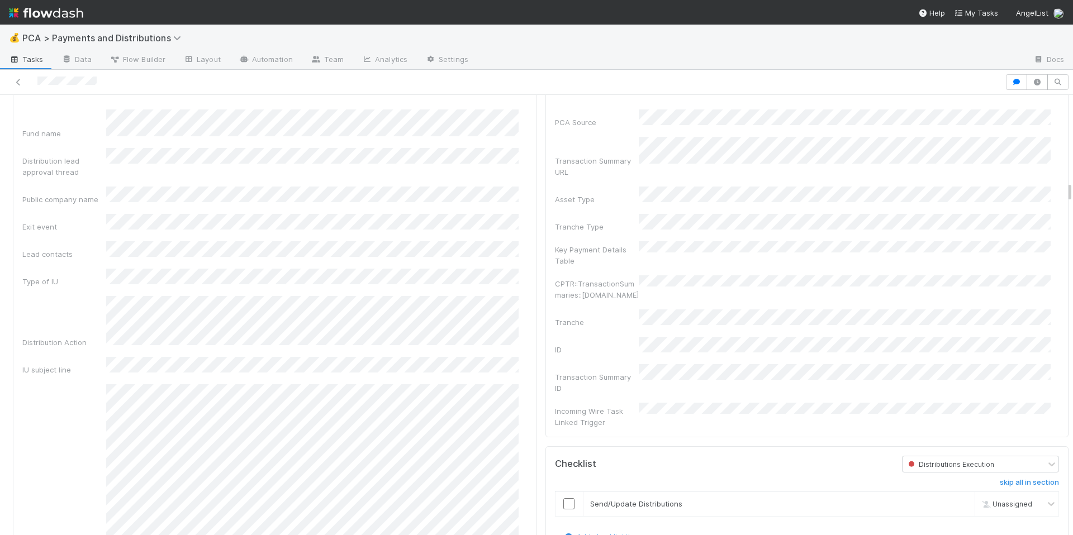
scroll to position [1945, 0]
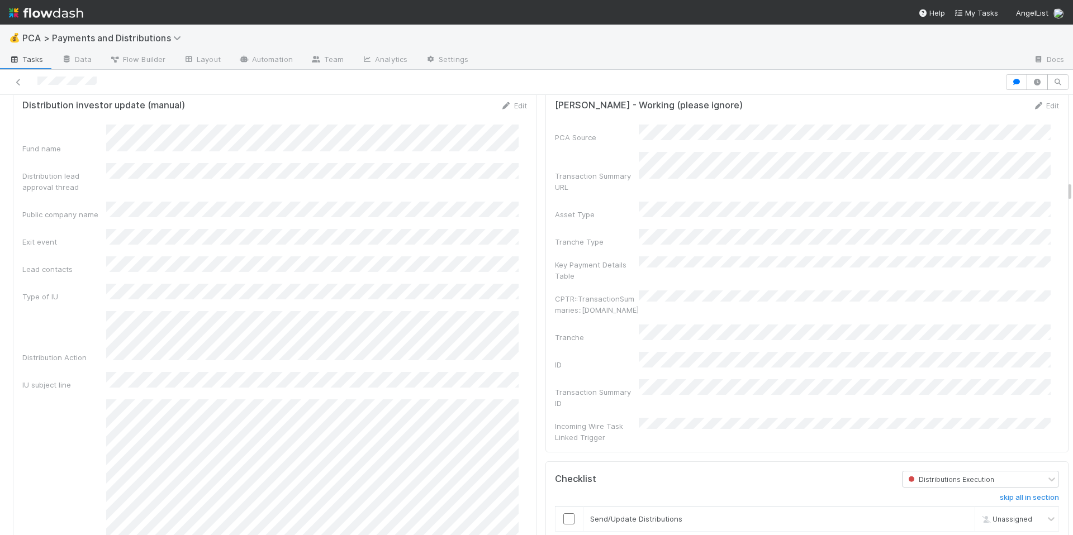
drag, startPoint x: 510, startPoint y: 219, endPoint x: 510, endPoint y: 225, distance: 5.6
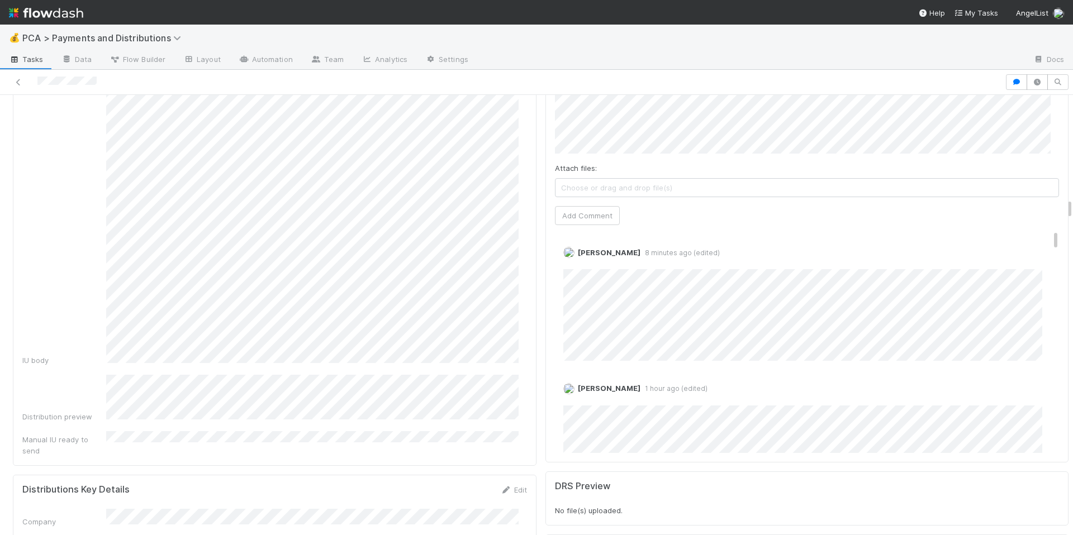
scroll to position [2710, 0]
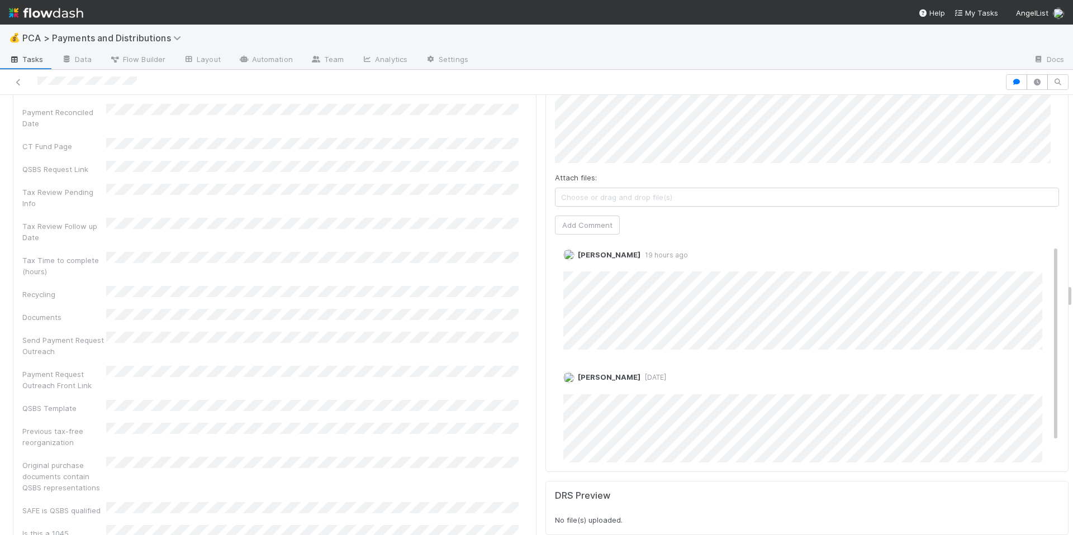
scroll to position [5, 0]
click at [403, 423] on div "Previous tax-free reorganization" at bounding box center [274, 435] width 505 height 25
click at [361, 457] on div "Original purchase documents contain QSBS representations" at bounding box center [274, 475] width 505 height 36
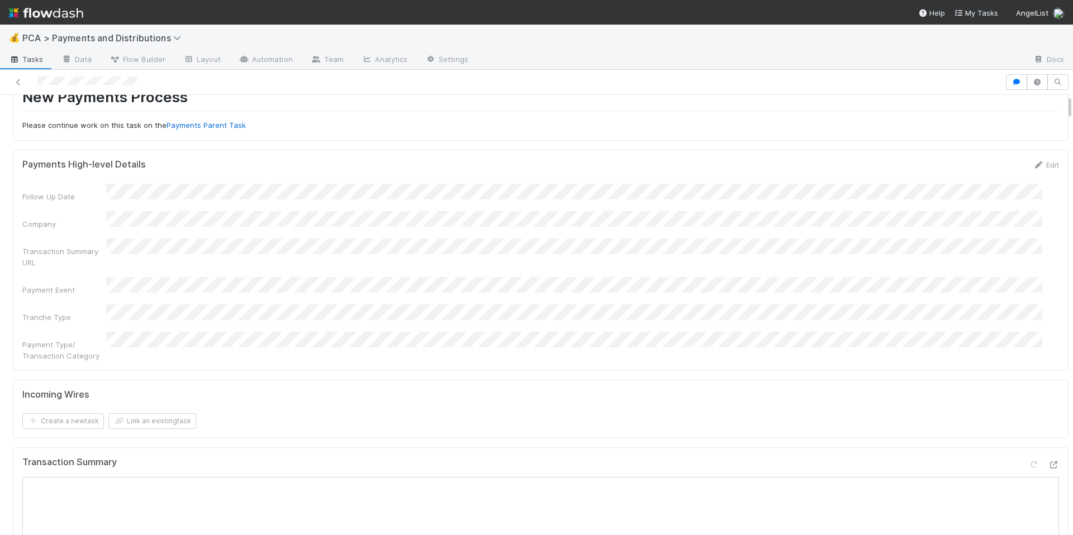
scroll to position [214, 0]
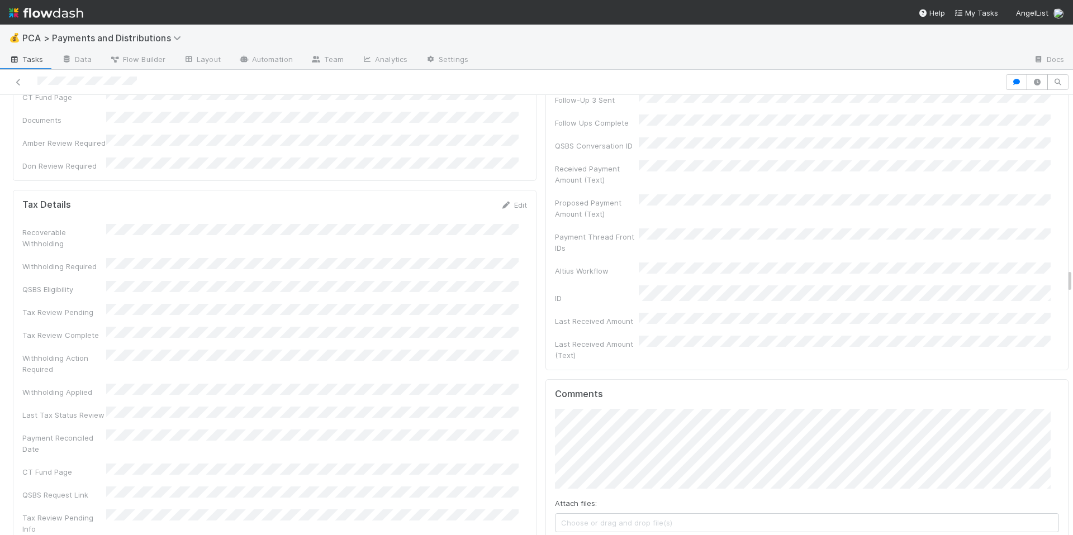
scroll to position [3134, 0]
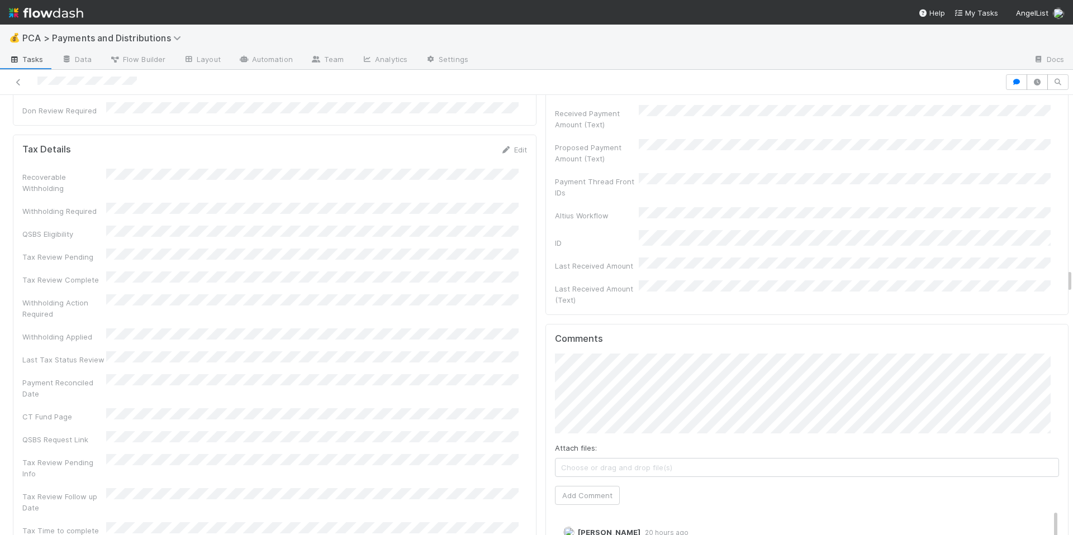
click at [414, 488] on div "Tax Review Follow up Date" at bounding box center [274, 500] width 505 height 25
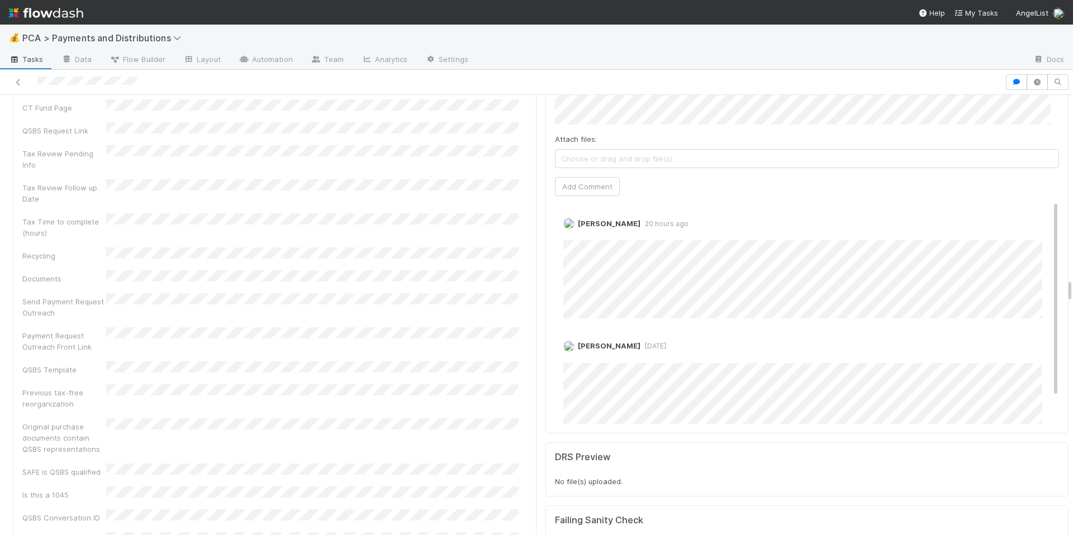
scroll to position [3309, 0]
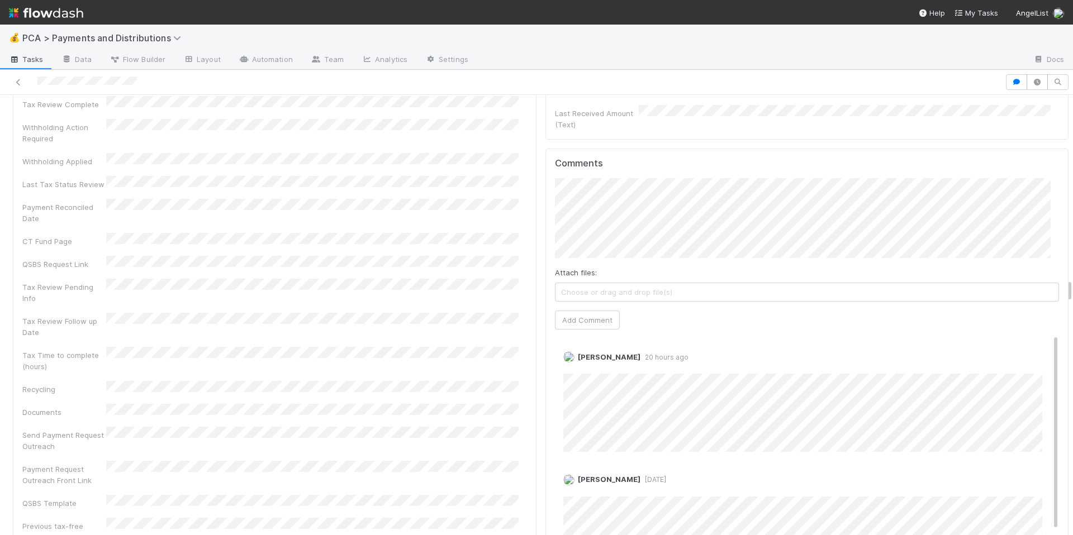
click at [647, 359] on div "[PERSON_NAME] 20 hours ago Edit [PERSON_NAME] [DATE] Edit Delete" at bounding box center [811, 461] width 513 height 254
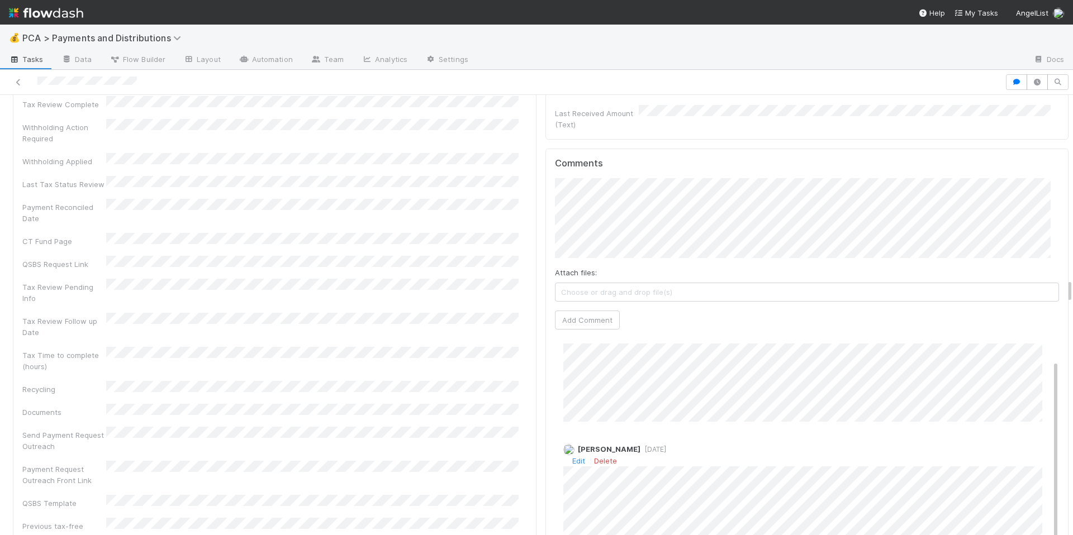
scroll to position [3399, 0]
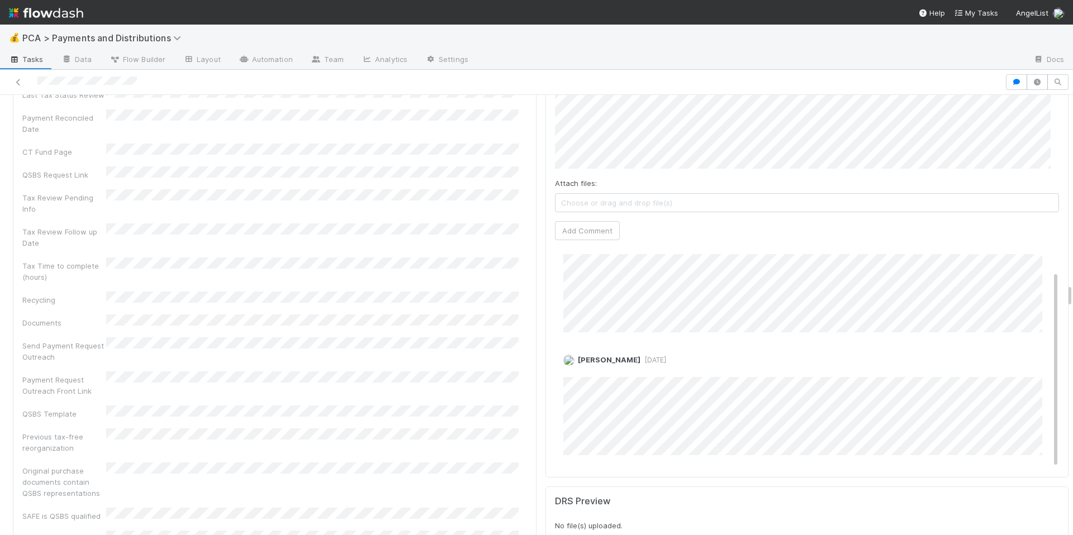
click at [450, 294] on div "Recoverable Withholding Withholding Required QSBS Eligibility Tax Review Pendin…" at bounding box center [274, 340] width 505 height 873
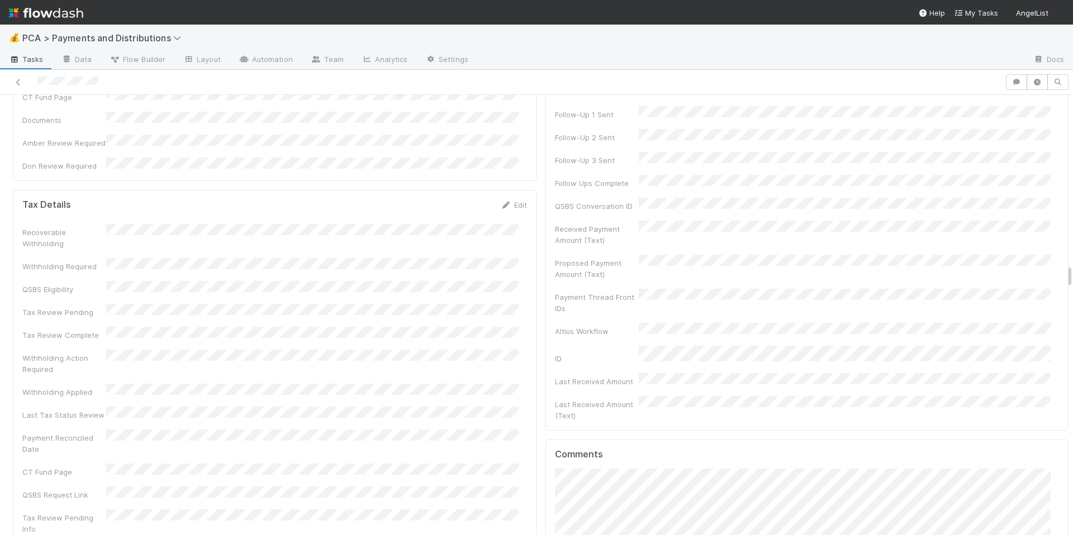
scroll to position [3172, 0]
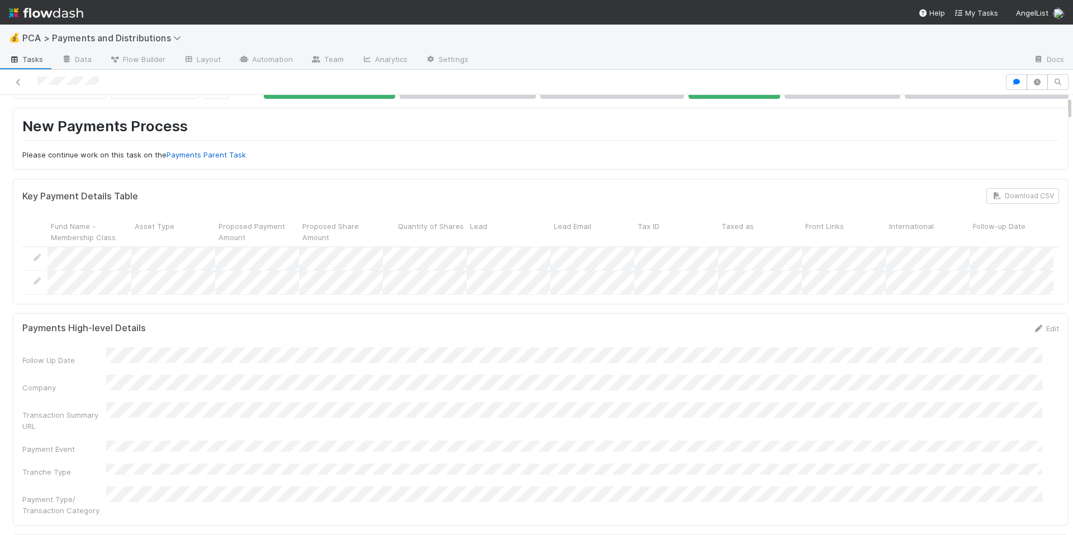
scroll to position [0, 0]
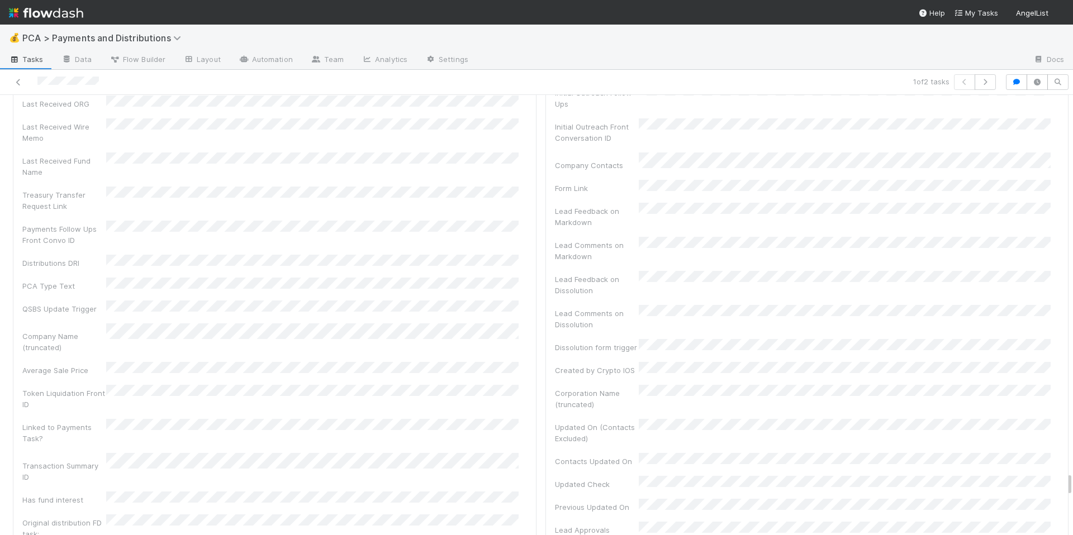
scroll to position [6845, 0]
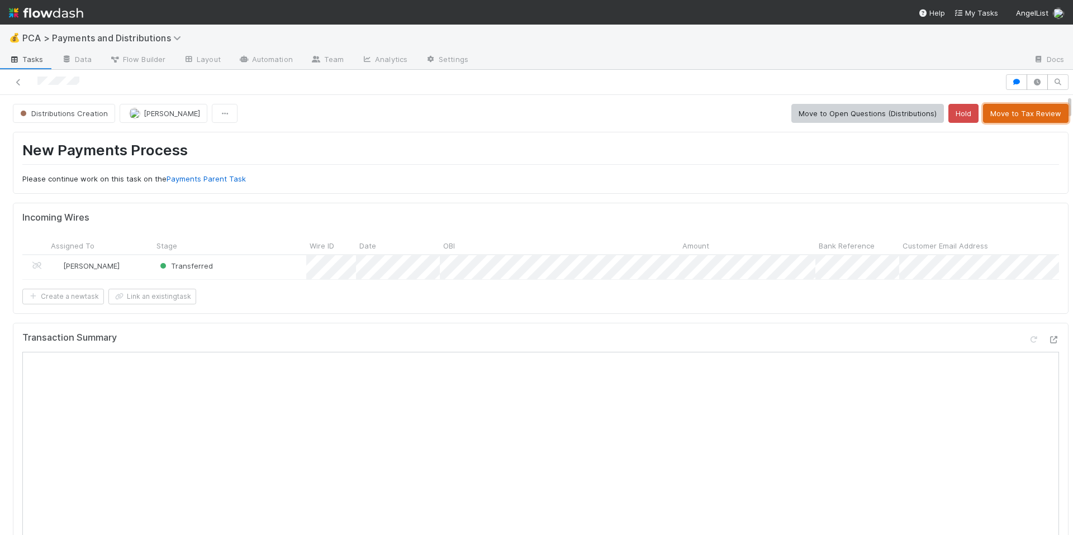
click at [1020, 116] on button "Move to Tax Review" at bounding box center [1025, 113] width 85 height 19
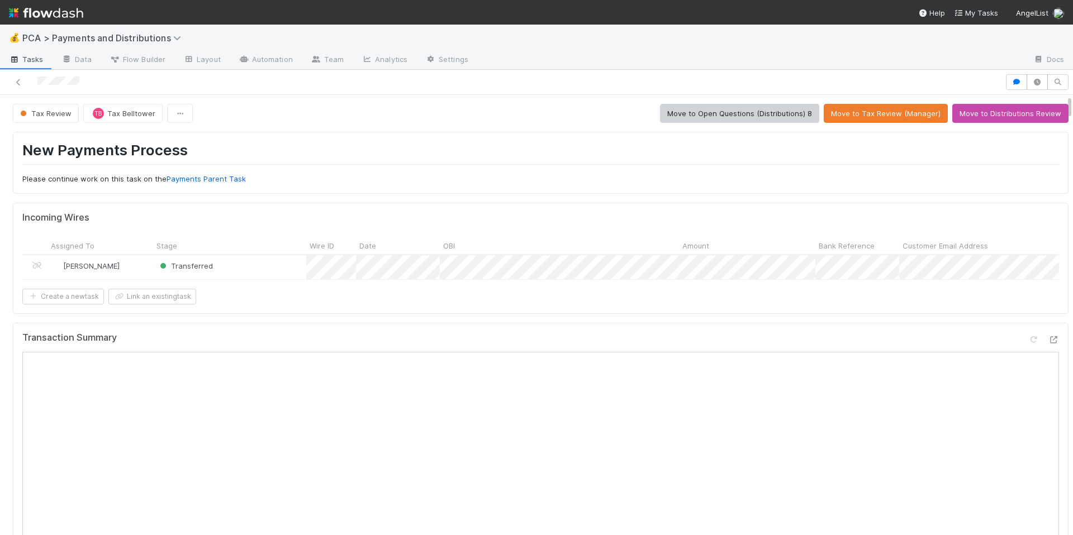
click at [62, 82] on div at bounding box center [502, 82] width 996 height 16
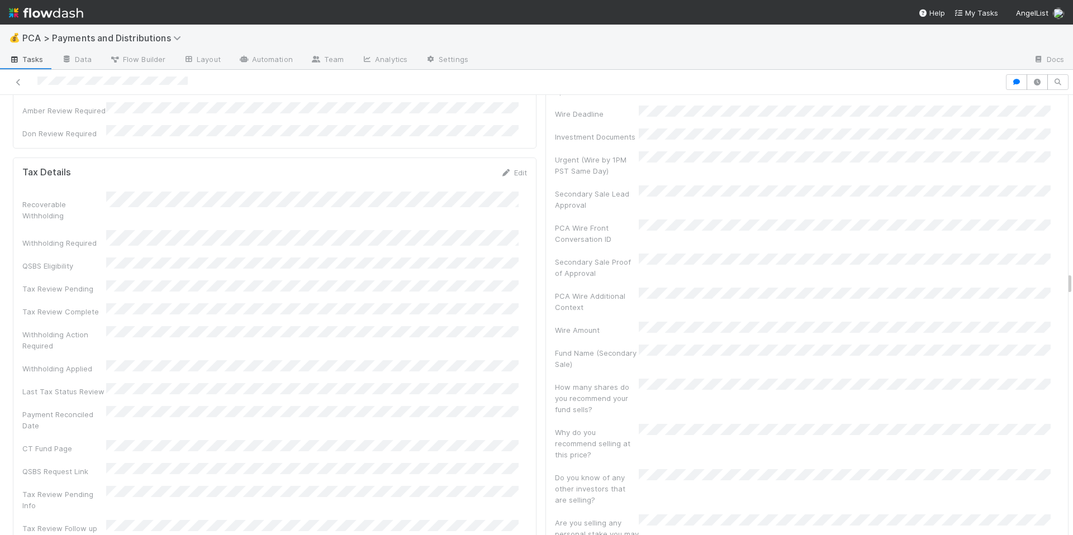
scroll to position [3299, 0]
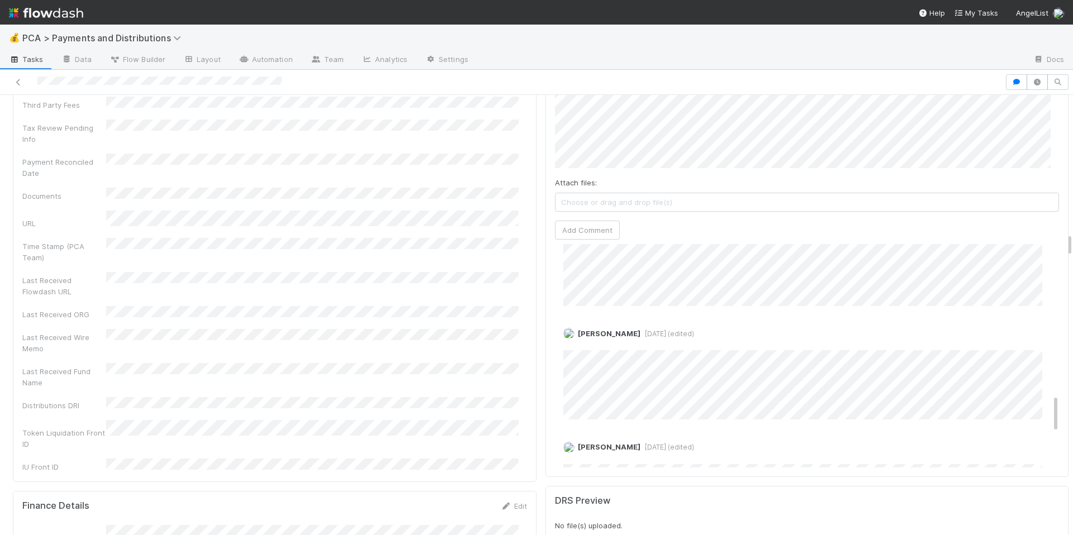
scroll to position [900, 0]
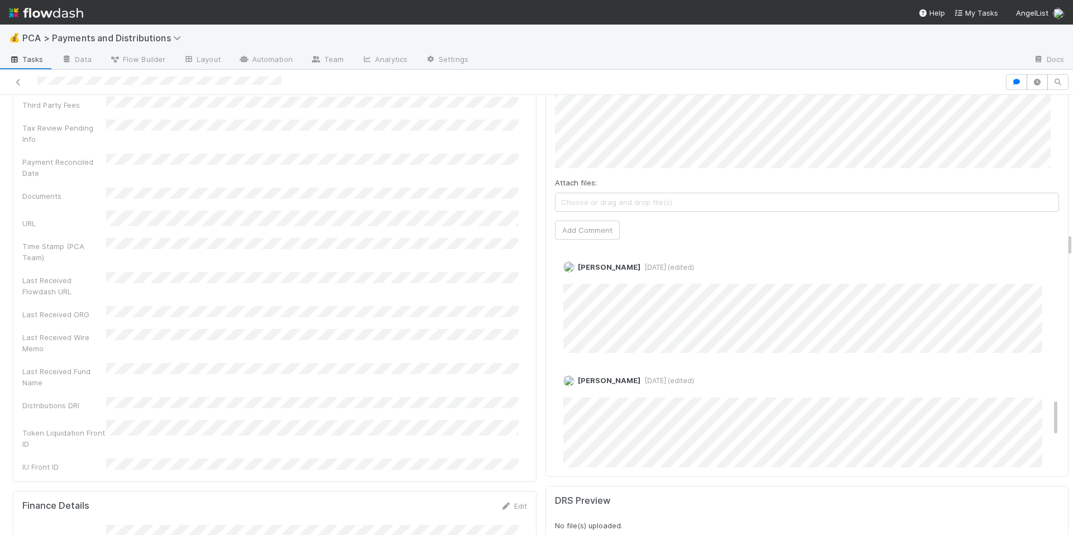
click at [485, 363] on div "Last Received Fund Name" at bounding box center [274, 375] width 505 height 25
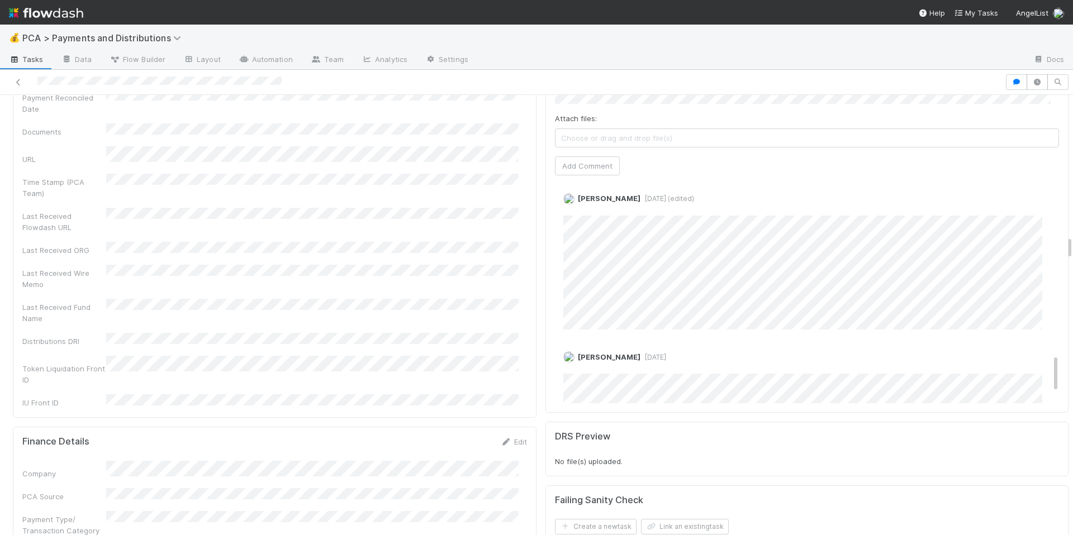
scroll to position [2599, 0]
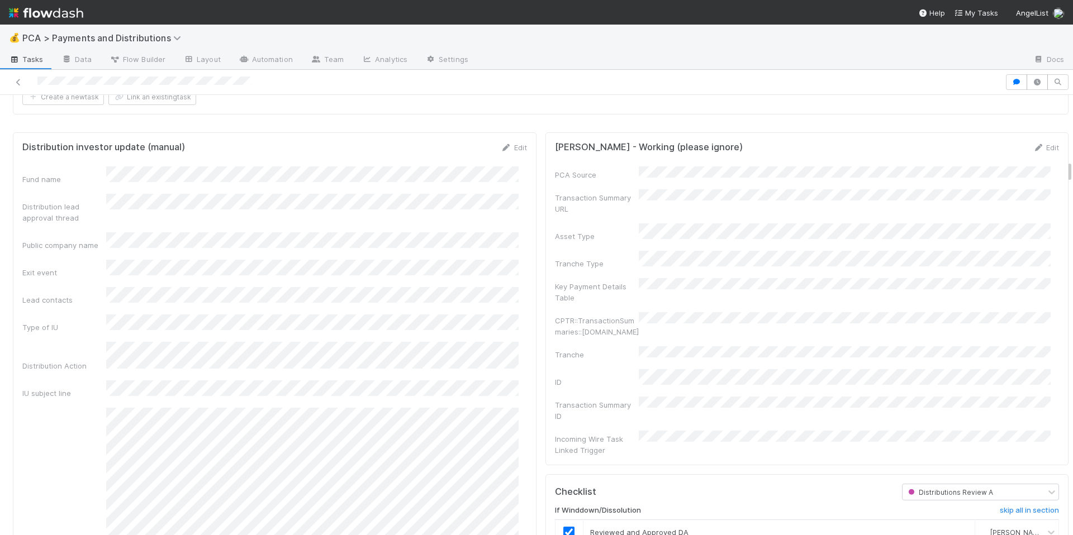
scroll to position [1249, 0]
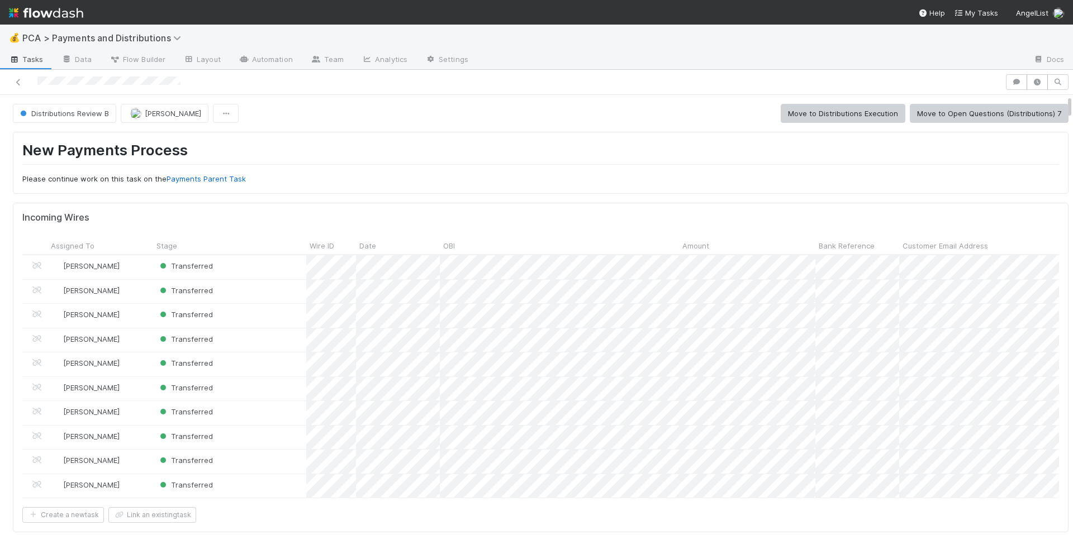
click at [729, 212] on div "Incoming Wires Assigned To Stage Wire ID Date OBI Amount Bank Reference Custome…" at bounding box center [541, 368] width 1056 height 330
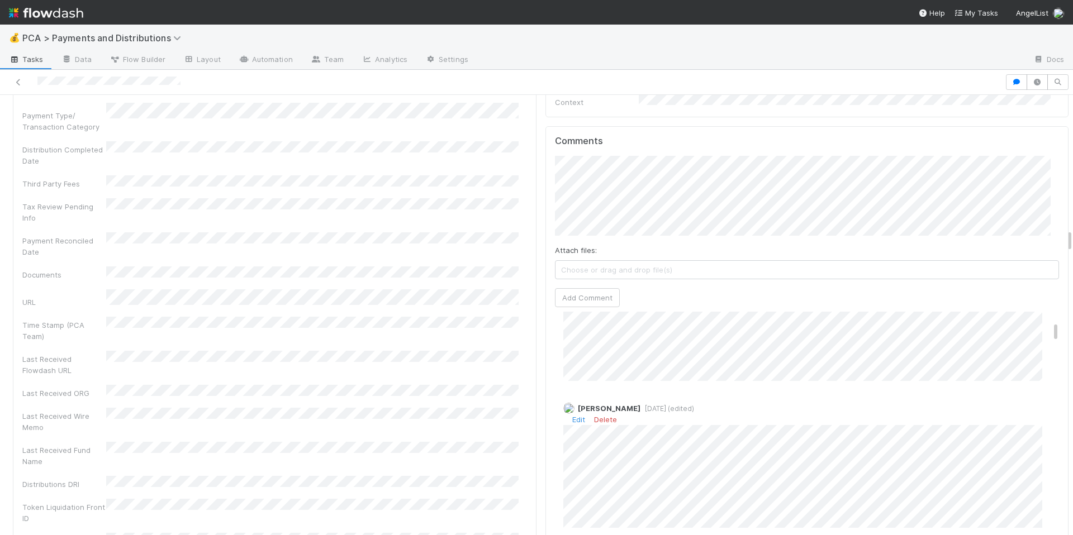
scroll to position [132, 0]
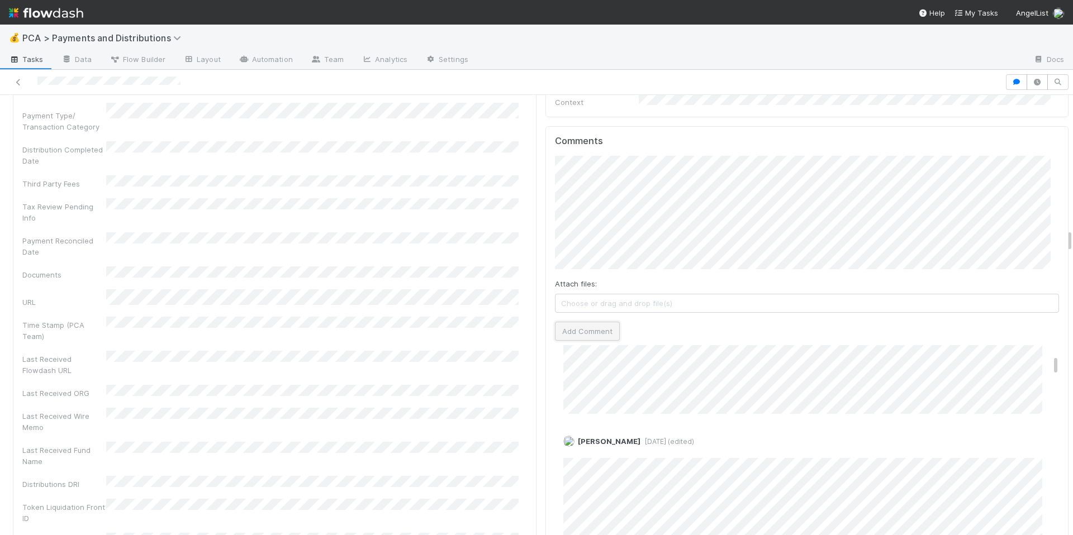
click at [576, 322] on button "Add Comment" at bounding box center [587, 331] width 65 height 19
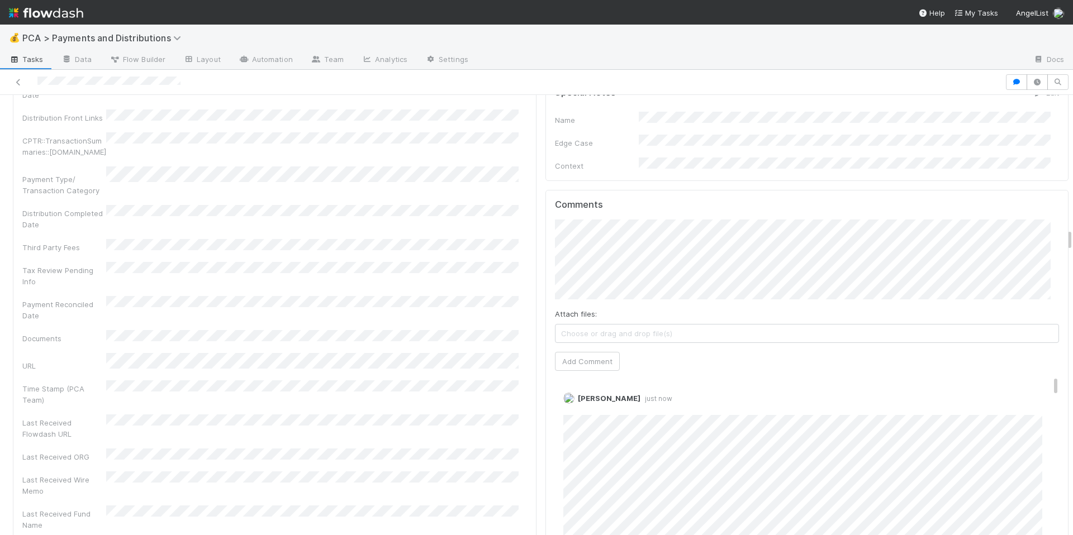
scroll to position [2561, 0]
